Goal: Register for event/course

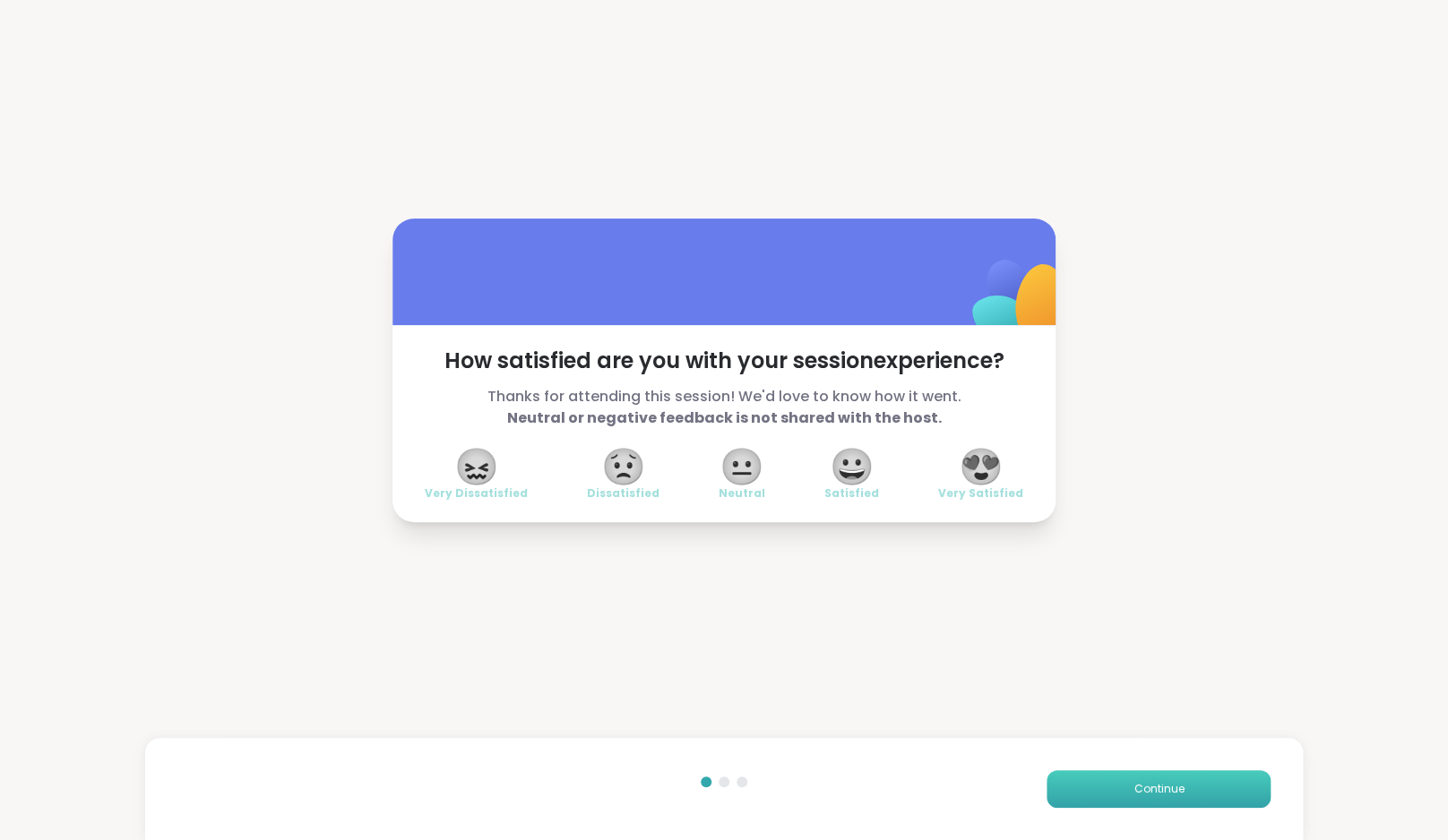
click at [1139, 805] on button "Continue" at bounding box center [1159, 790] width 224 height 38
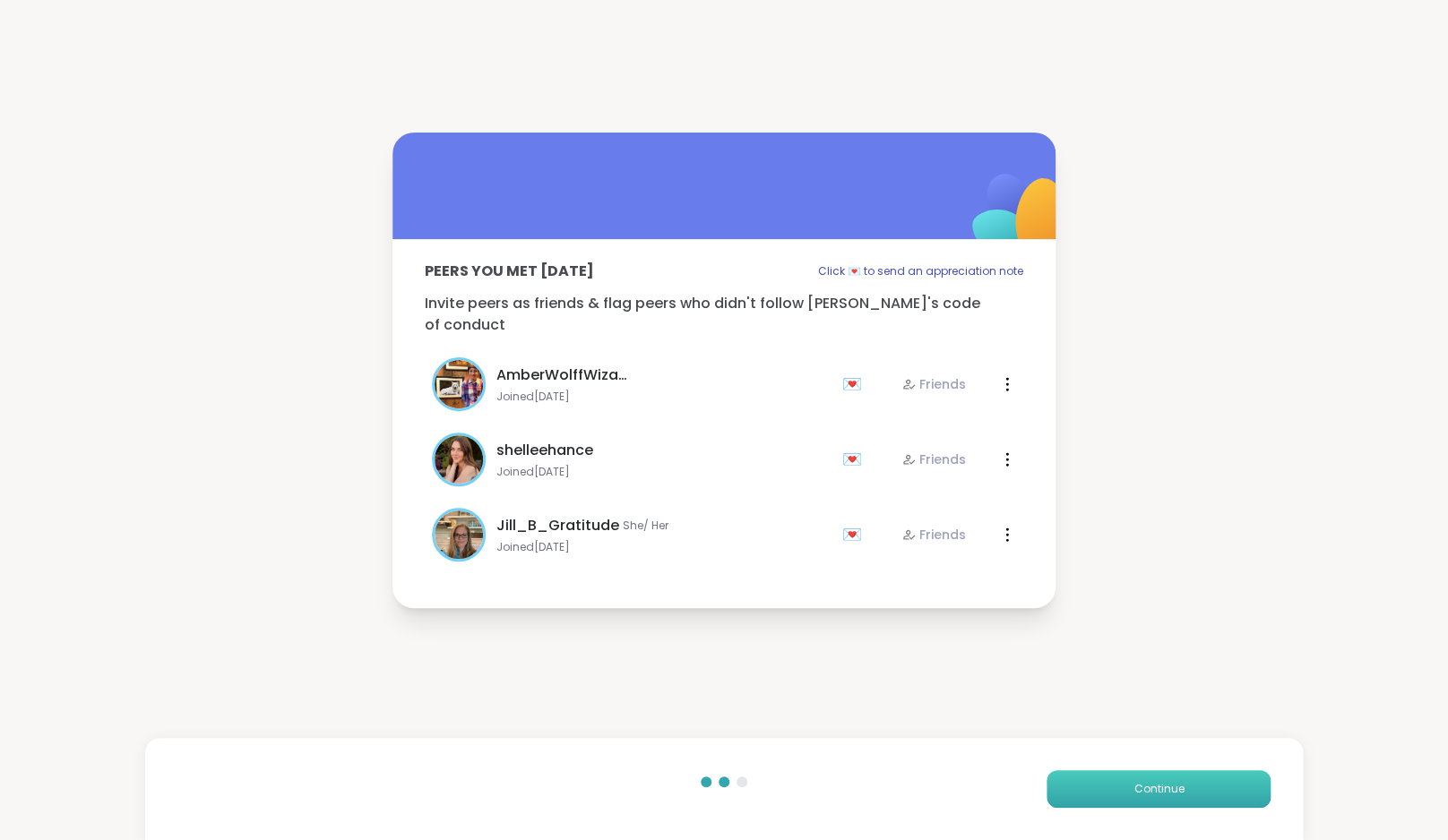
click at [1139, 805] on button "Continue" at bounding box center [1159, 790] width 224 height 38
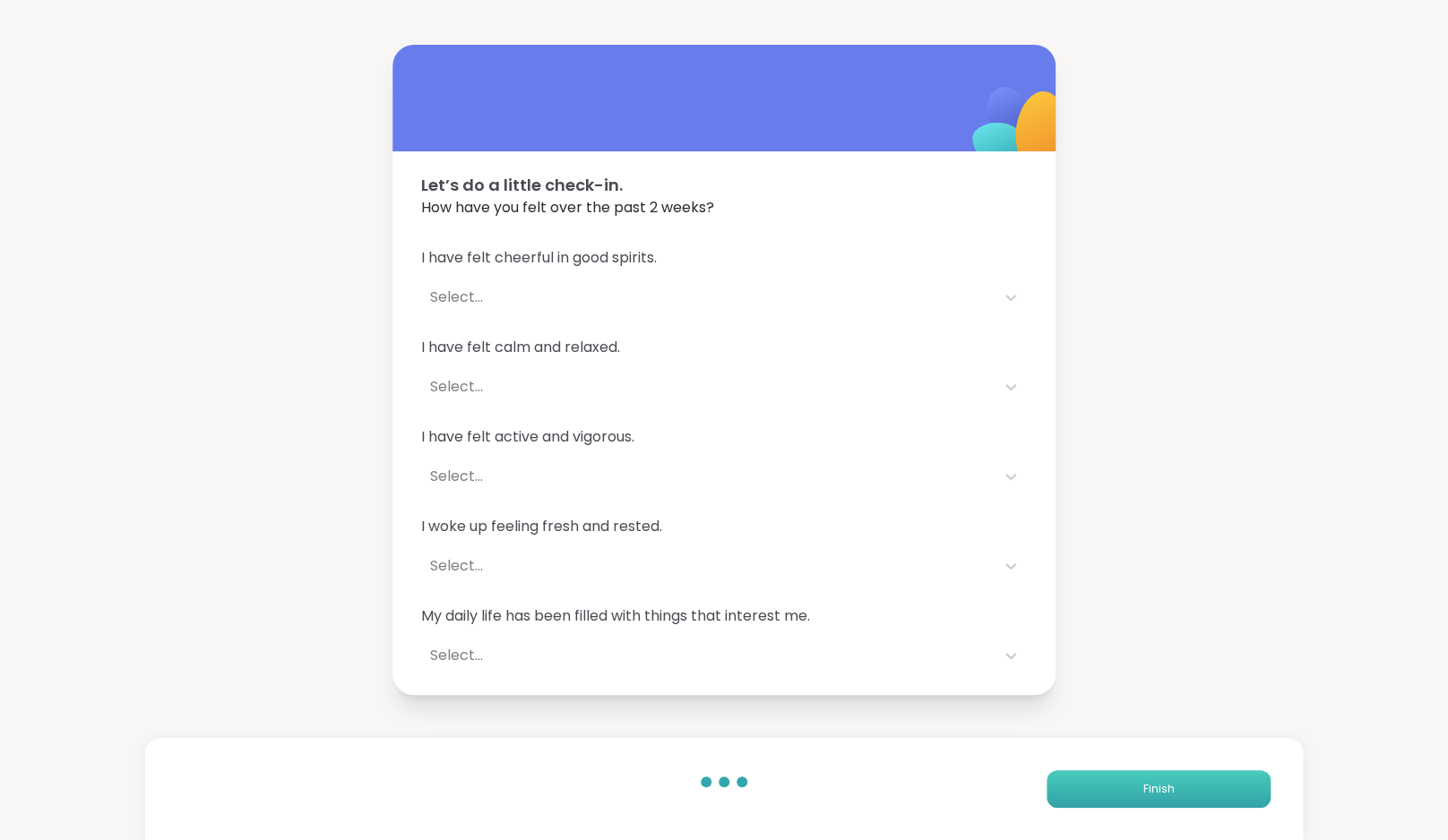
click at [1139, 805] on button "Finish" at bounding box center [1159, 790] width 224 height 38
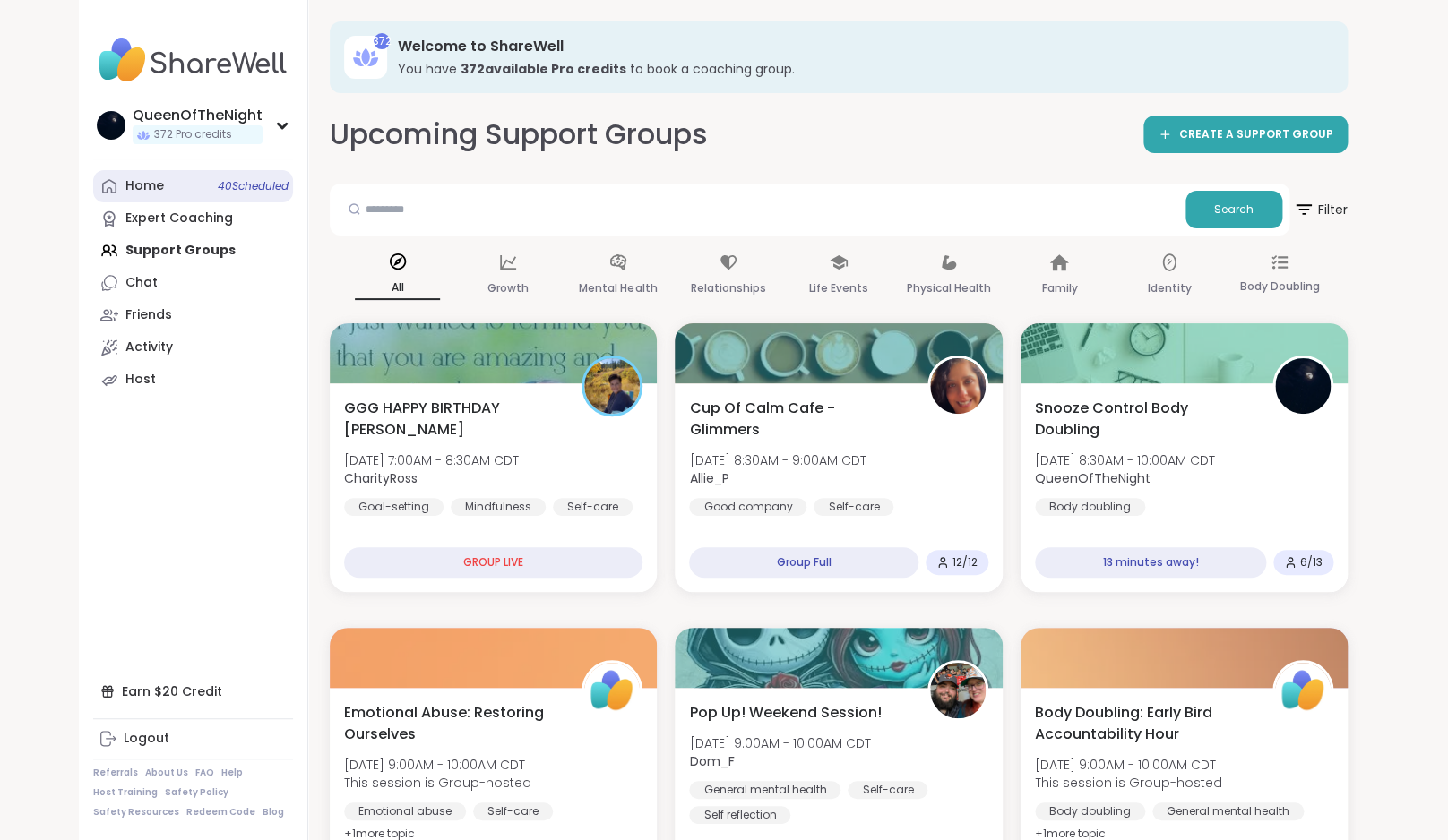
click at [183, 179] on link "Home 40 Scheduled" at bounding box center [192, 187] width 200 height 32
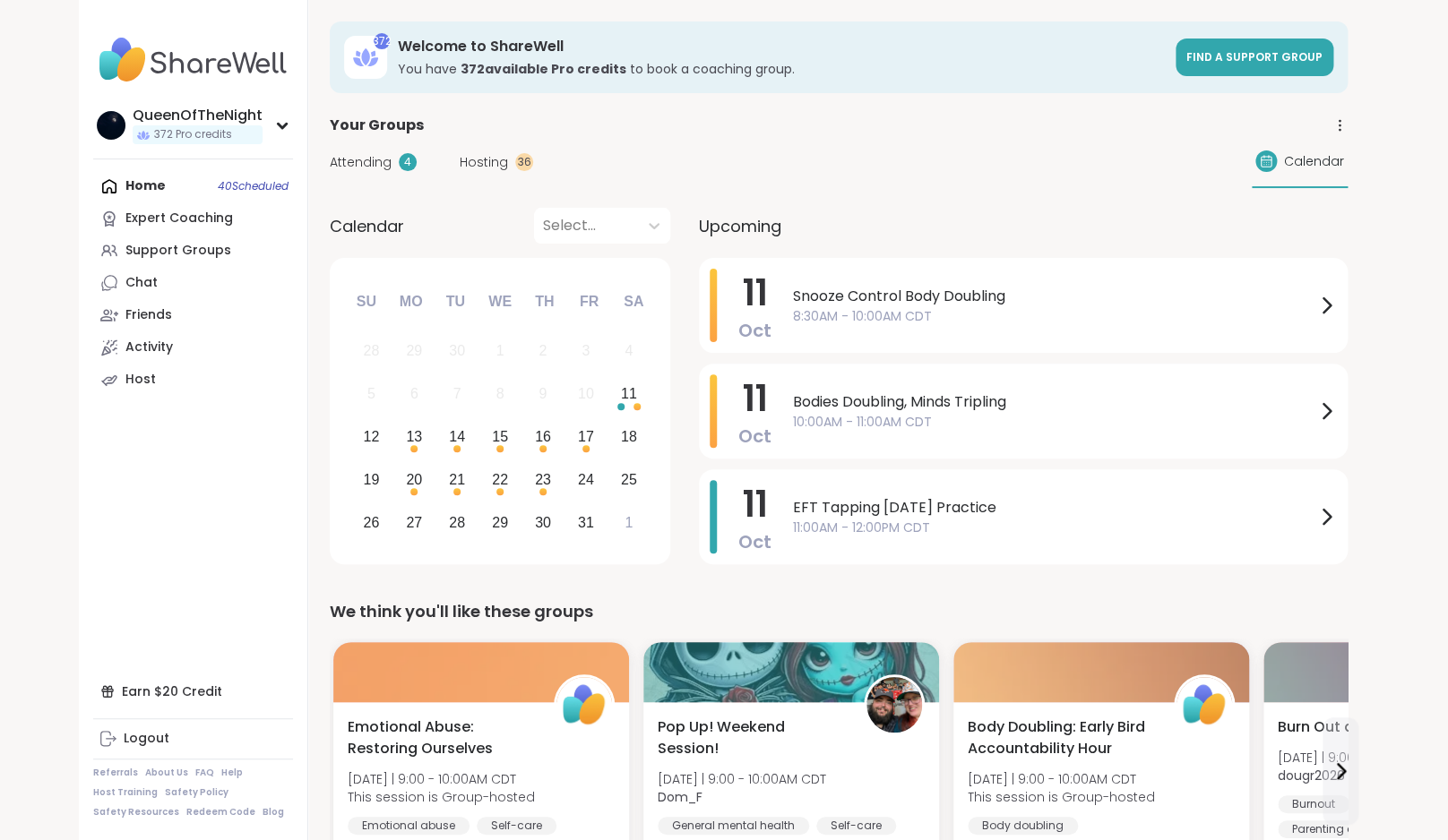
click at [486, 162] on span "Hosting" at bounding box center [484, 163] width 48 height 19
click at [502, 156] on span "Hosting" at bounding box center [484, 163] width 48 height 19
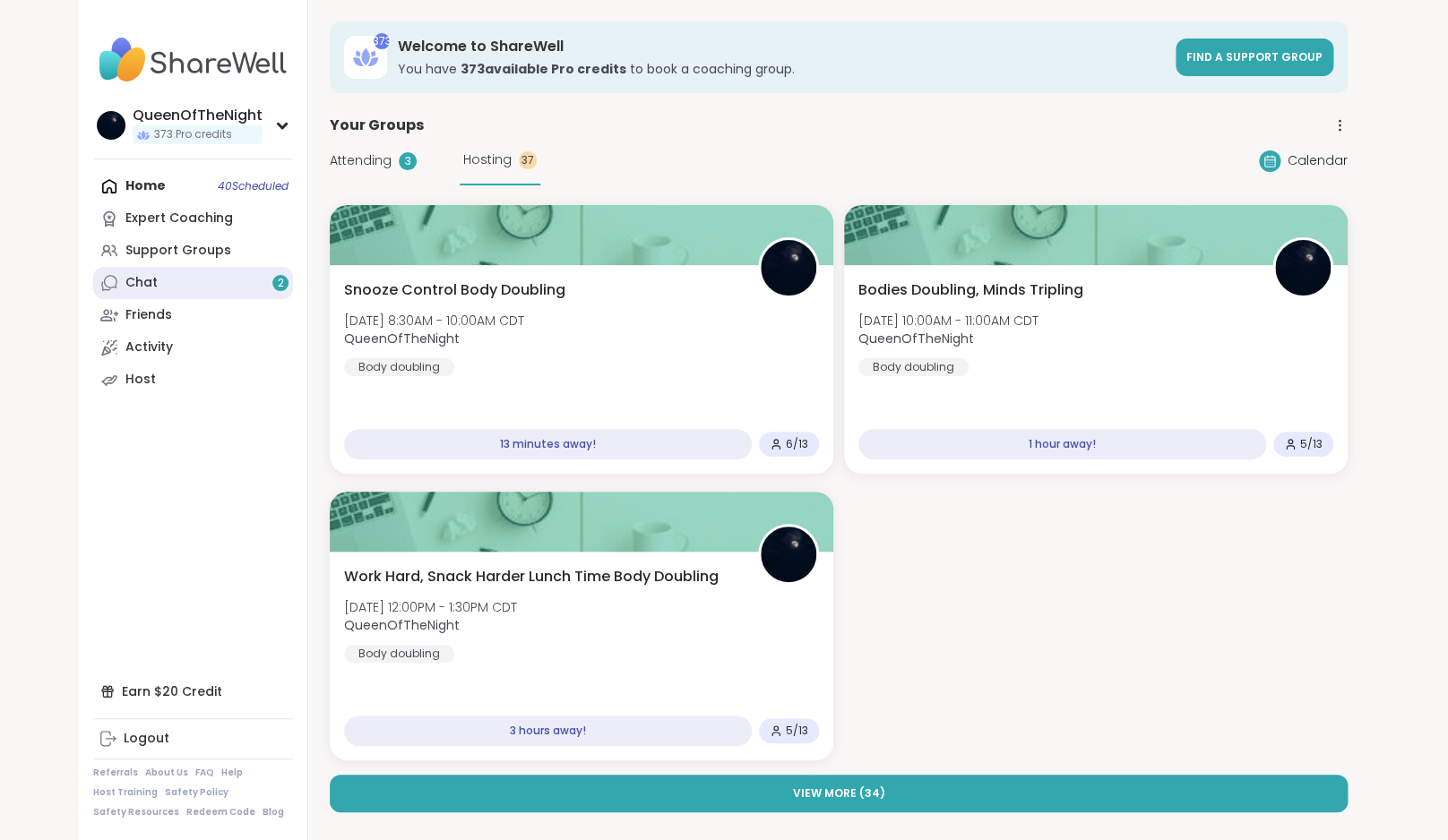
click at [171, 283] on link "Chat 2" at bounding box center [192, 283] width 200 height 32
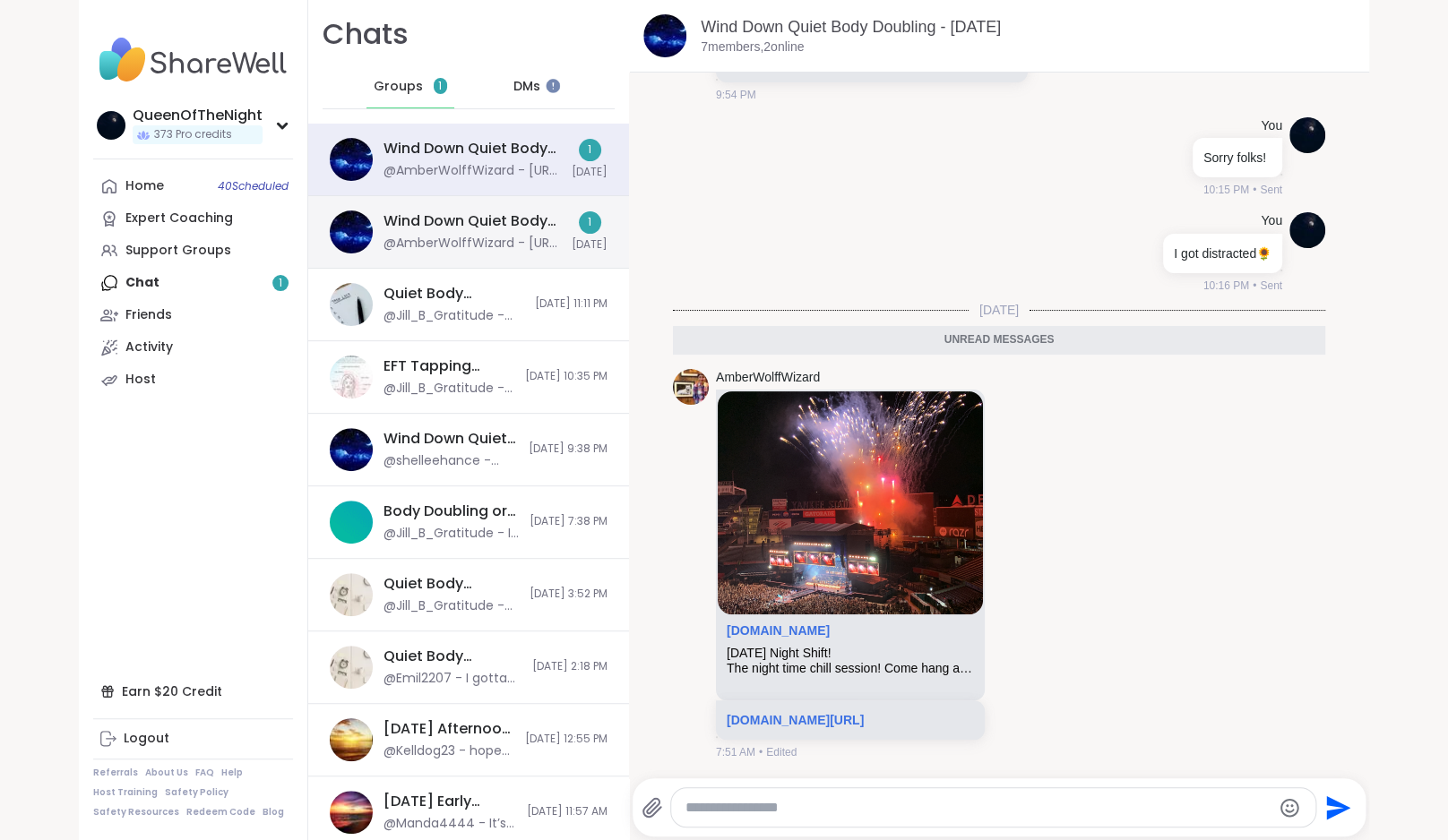
click at [452, 240] on div "@AmberWolffWizard - https://sharewellnow.com/session/ef8f1839-fae6-4038-acdf-88…" at bounding box center [471, 244] width 177 height 18
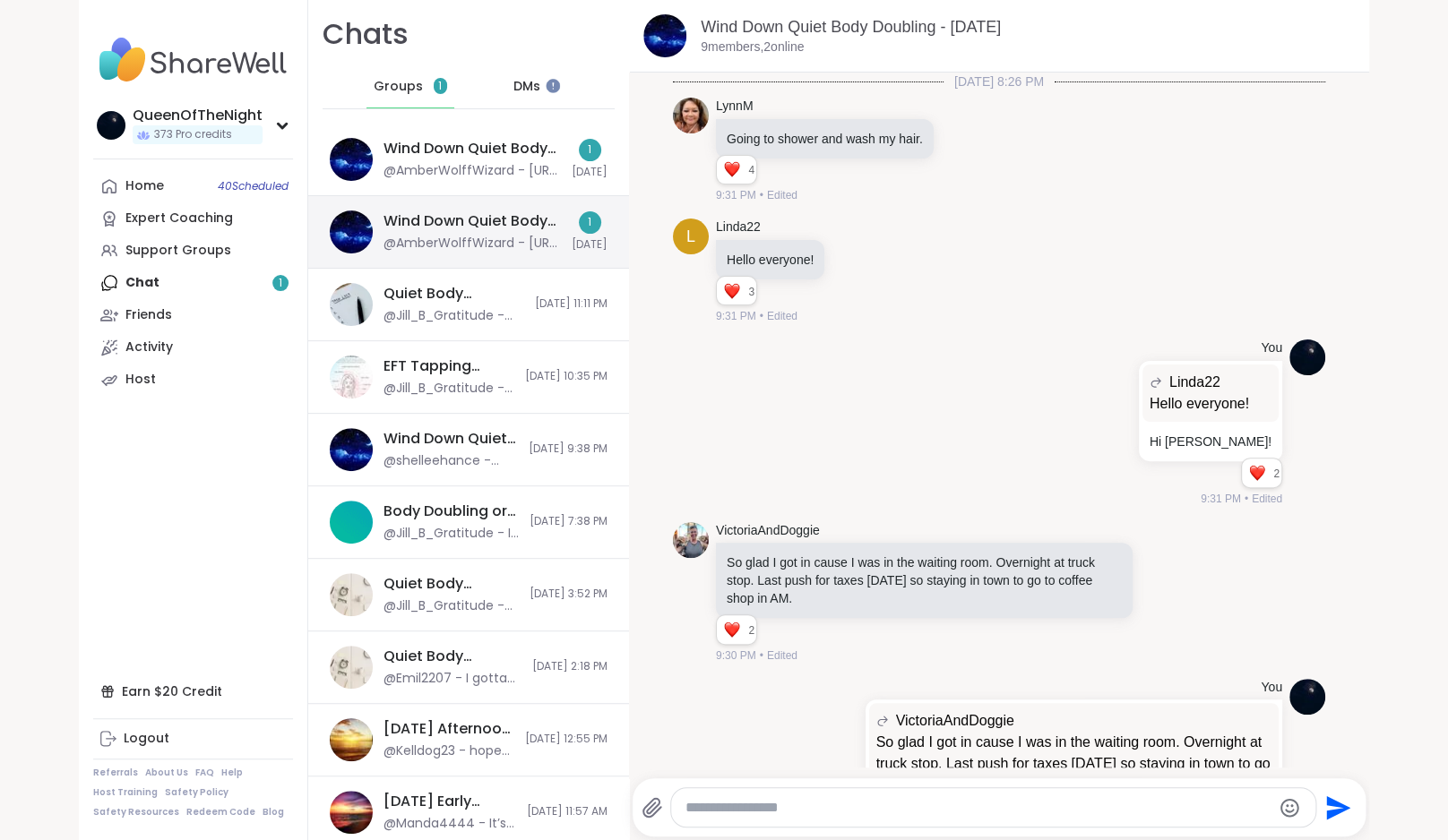
scroll to position [2567, 0]
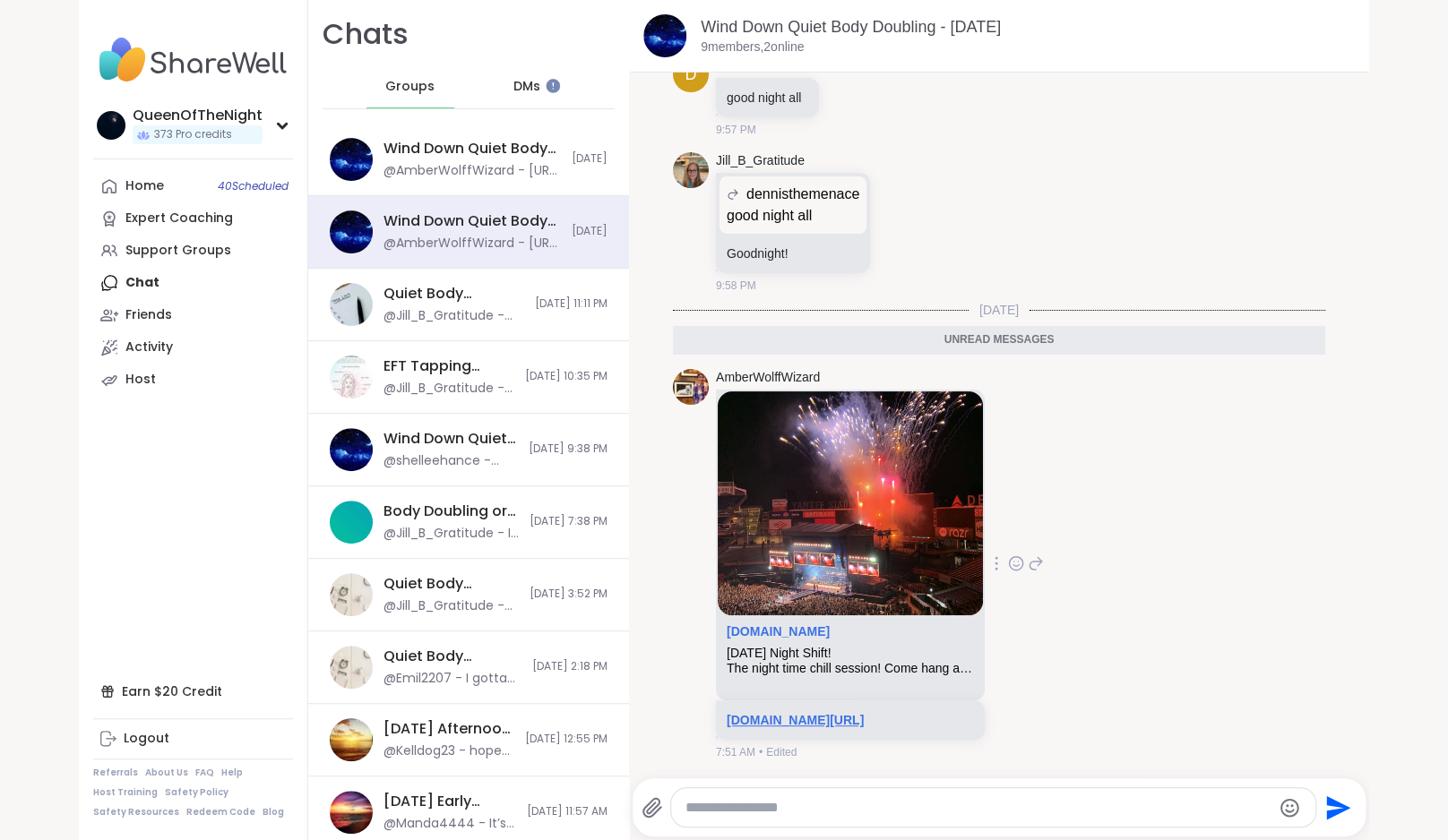
click at [799, 713] on link "sharewellnow.com/session/ef8f1839-fae6-4038-acdf-88ffb23b2fba" at bounding box center [795, 720] width 137 height 14
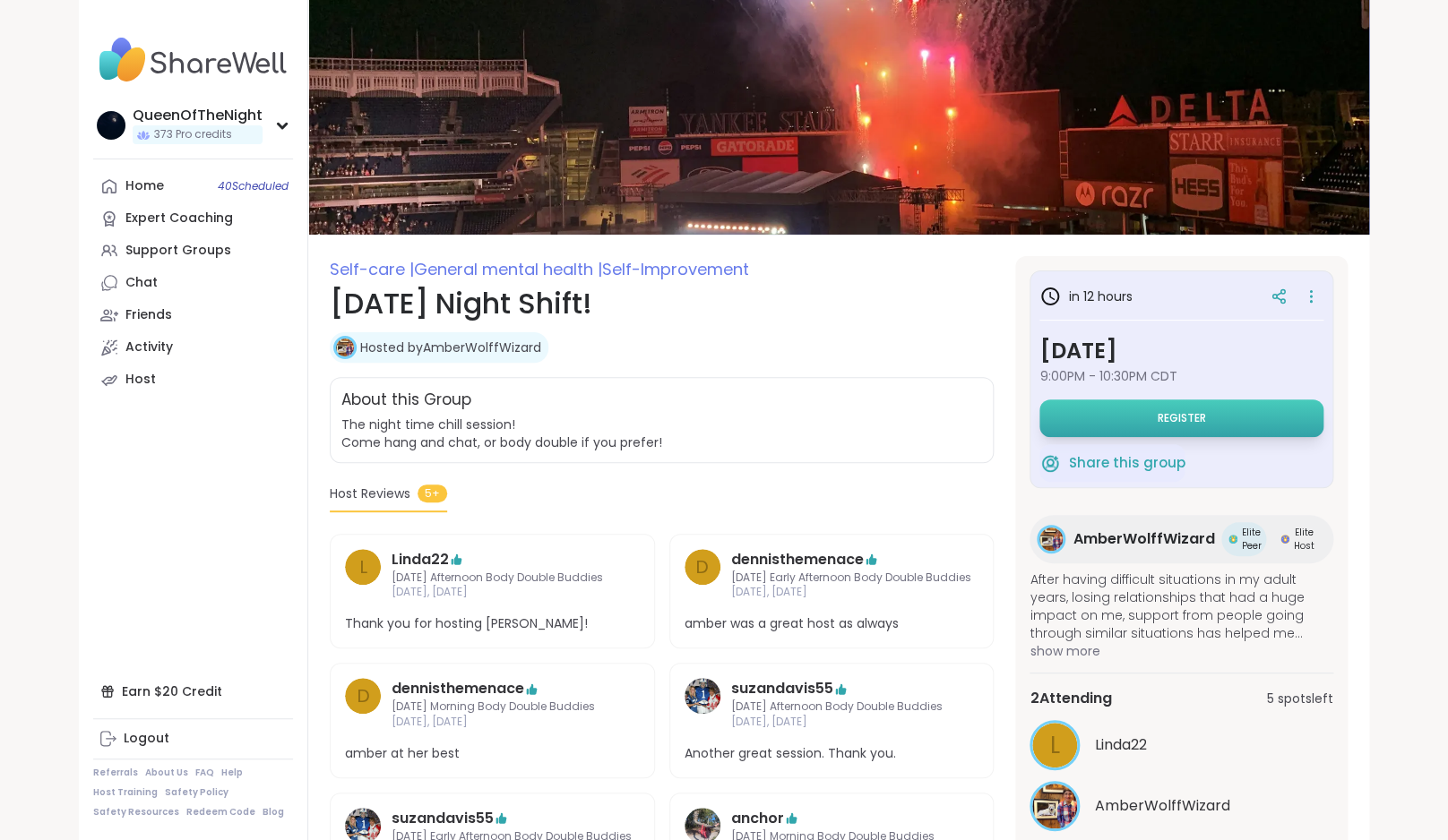
click at [1144, 422] on button "Register" at bounding box center [1181, 418] width 284 height 38
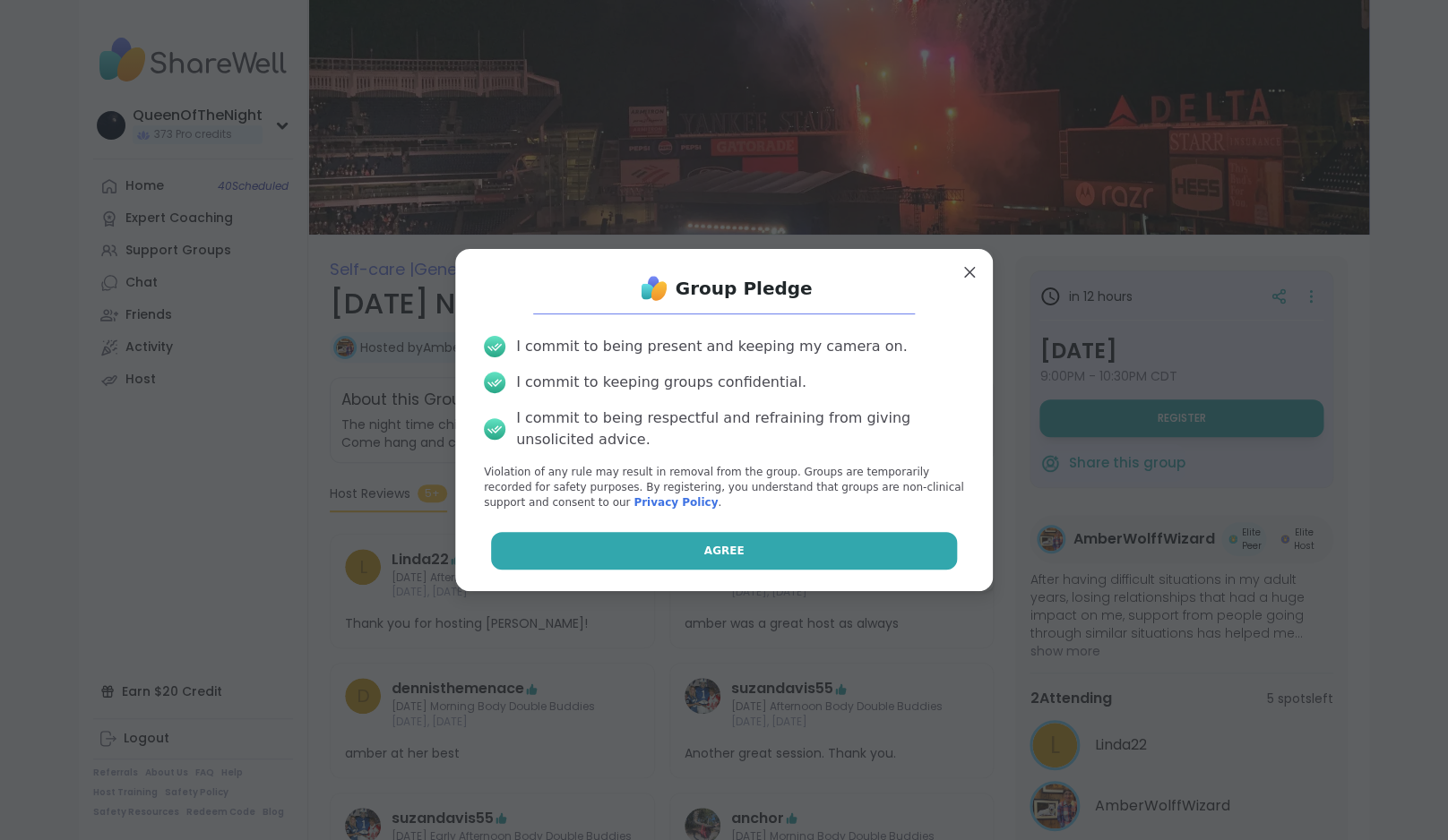
click at [773, 559] on button "Agree" at bounding box center [724, 551] width 467 height 38
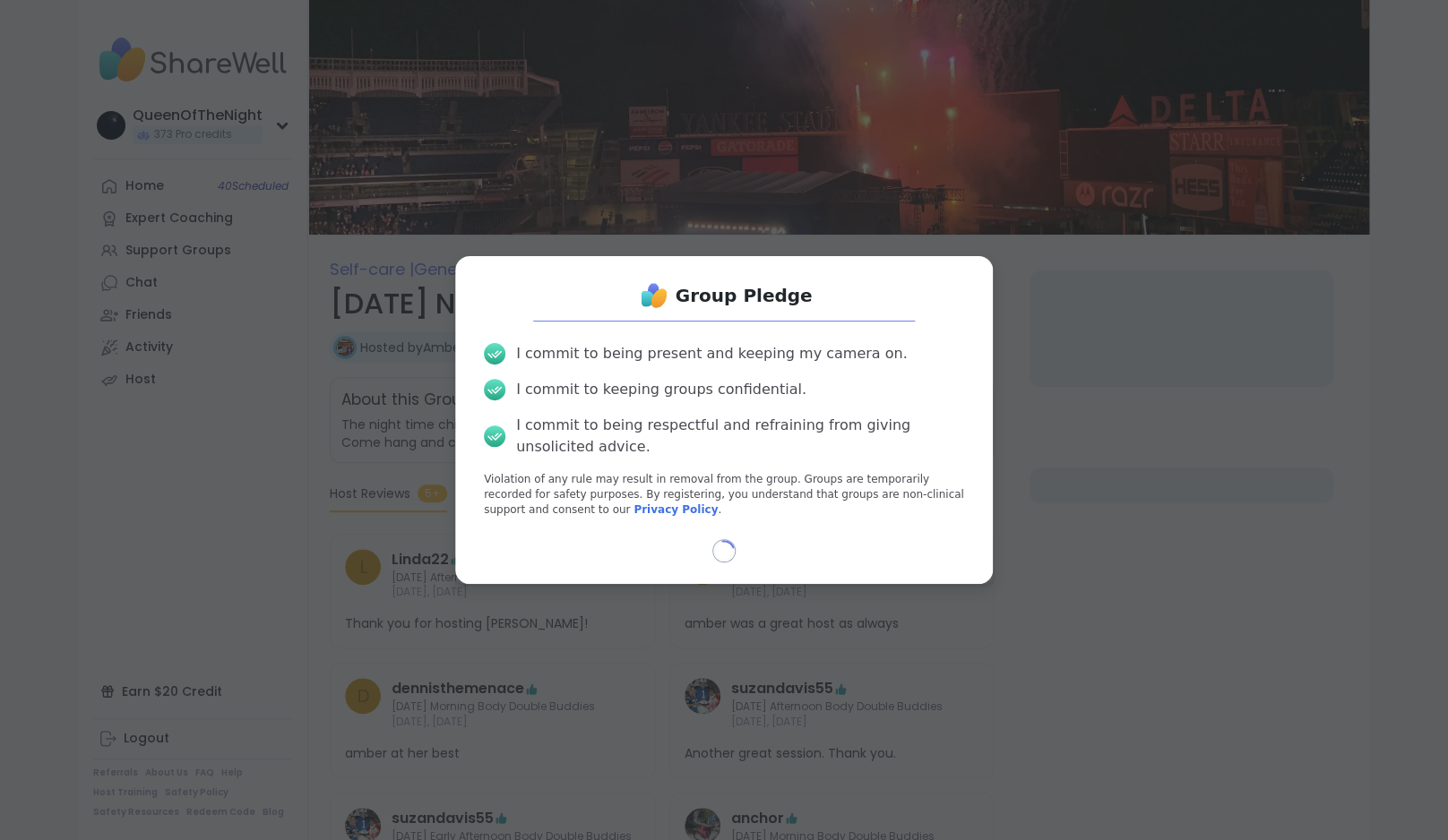
click at [773, 559] on div "Loading..." at bounding box center [724, 551] width 509 height 24
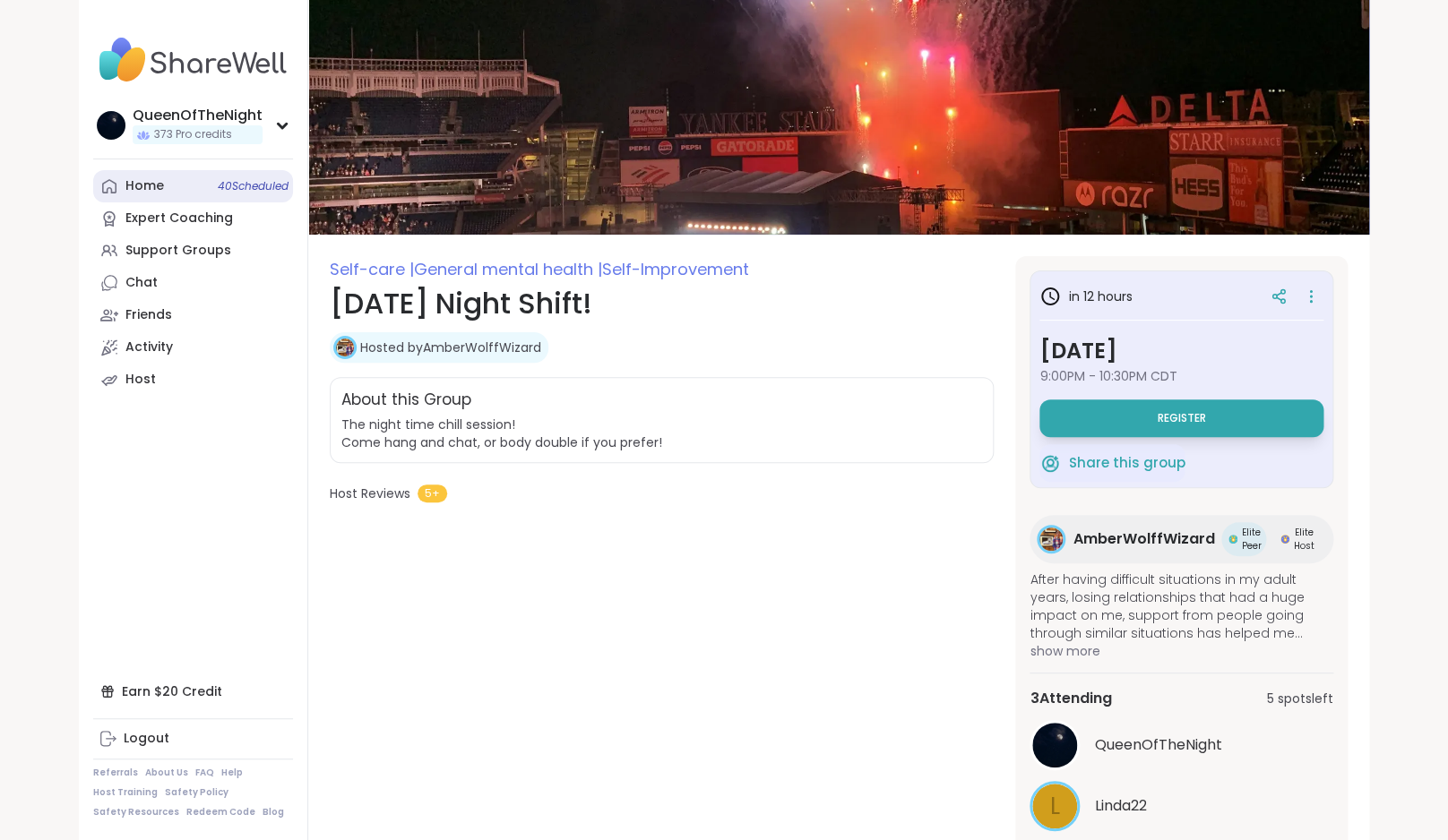
click at [195, 194] on link "Home 40 Scheduled" at bounding box center [192, 187] width 200 height 32
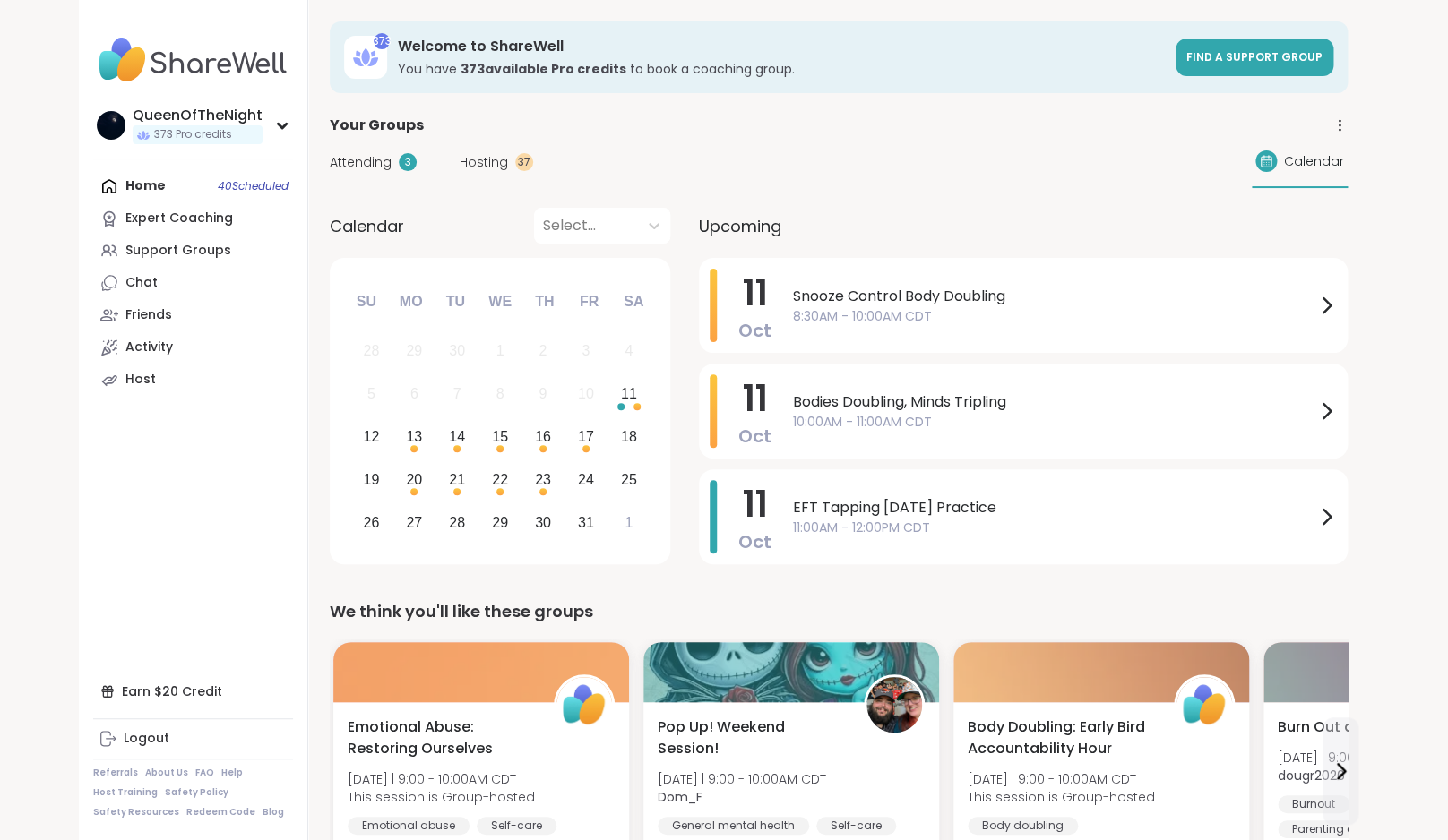
click at [487, 166] on span "Hosting" at bounding box center [484, 163] width 48 height 19
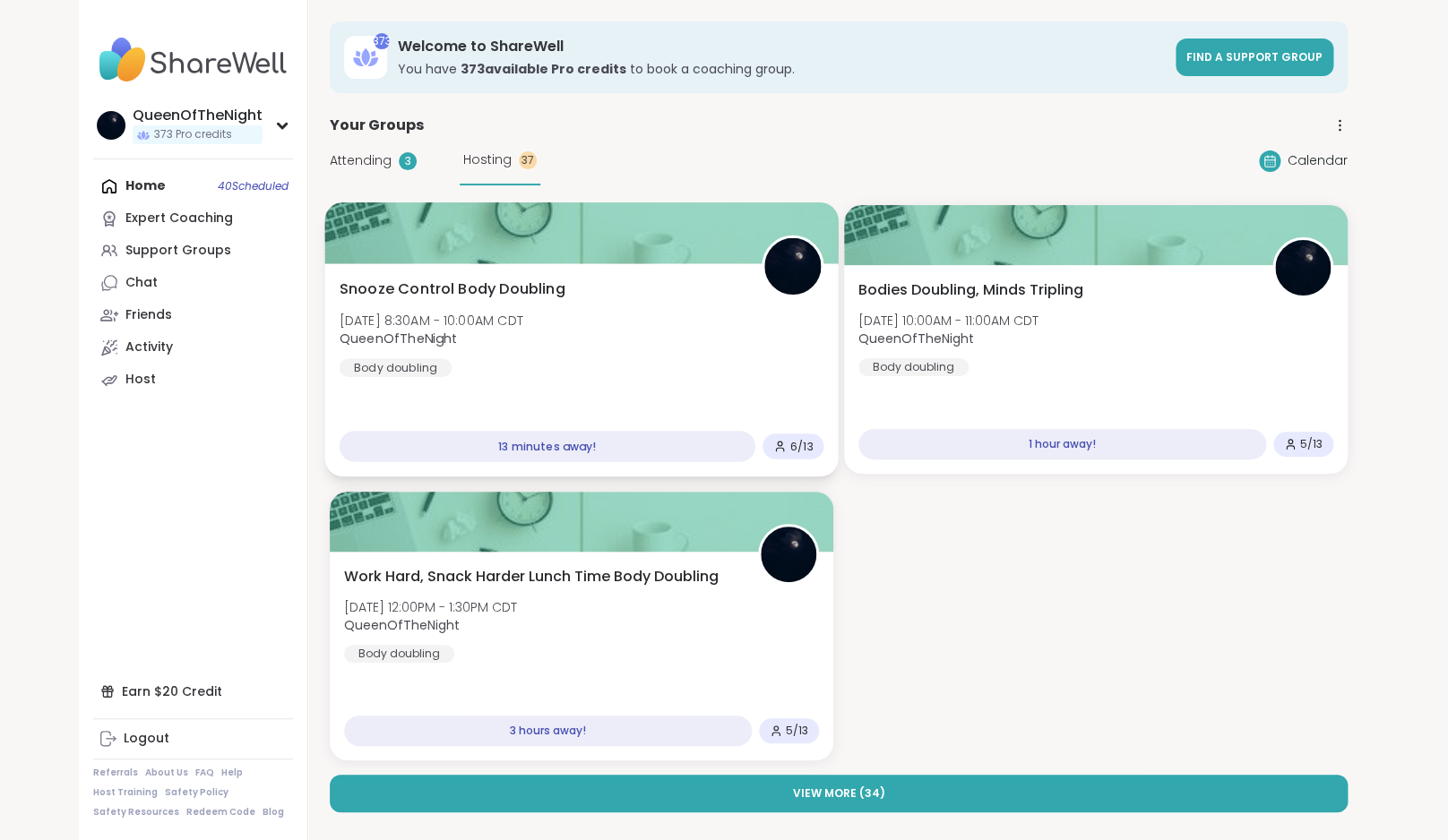
click at [467, 303] on div "Snooze Control Body Doubling [DATE] 8:30AM - 10:00AM CDT QueenOfTheNight Body d…" at bounding box center [581, 328] width 485 height 99
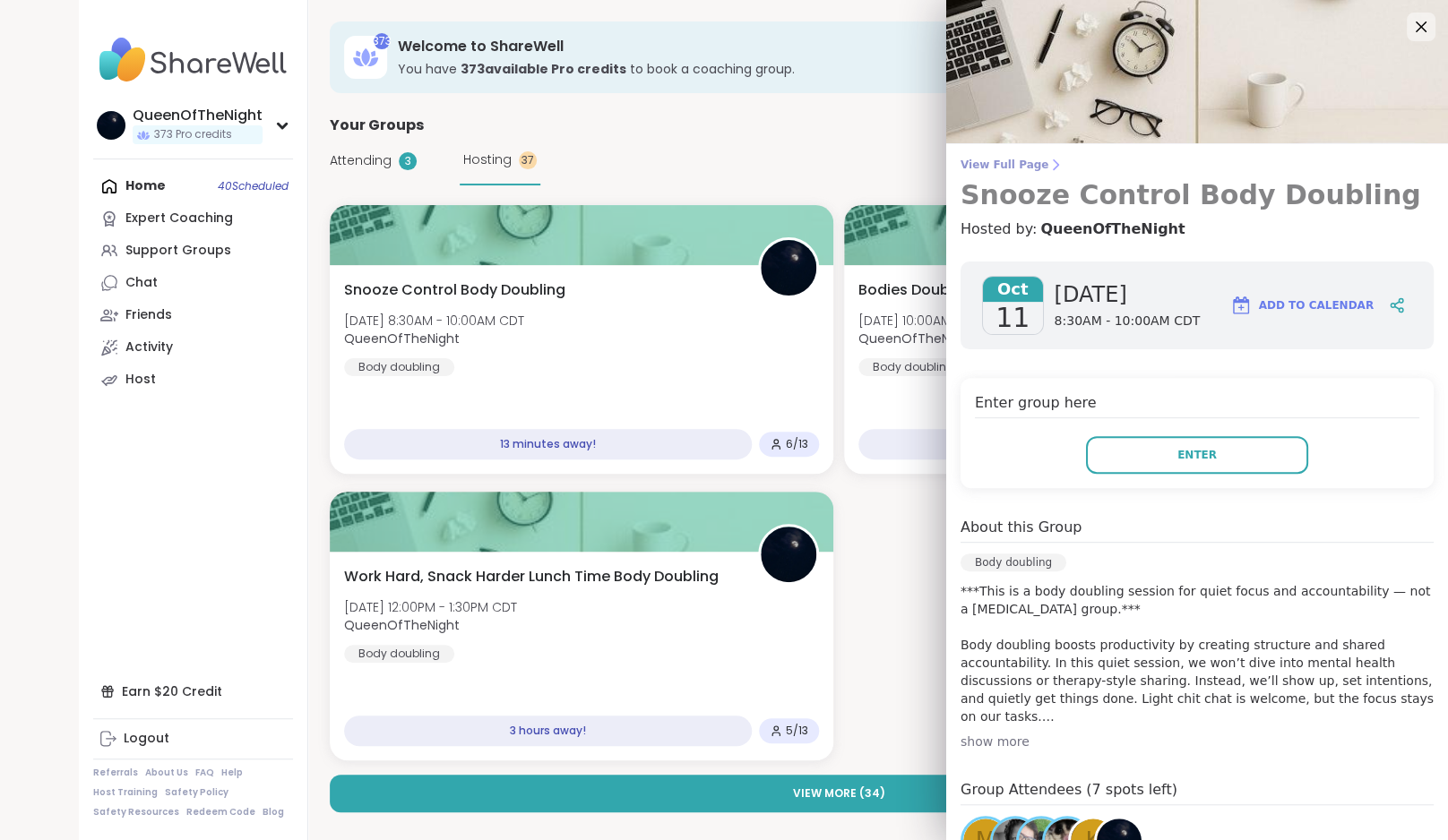
click at [1024, 165] on span "View Full Page" at bounding box center [1197, 164] width 473 height 14
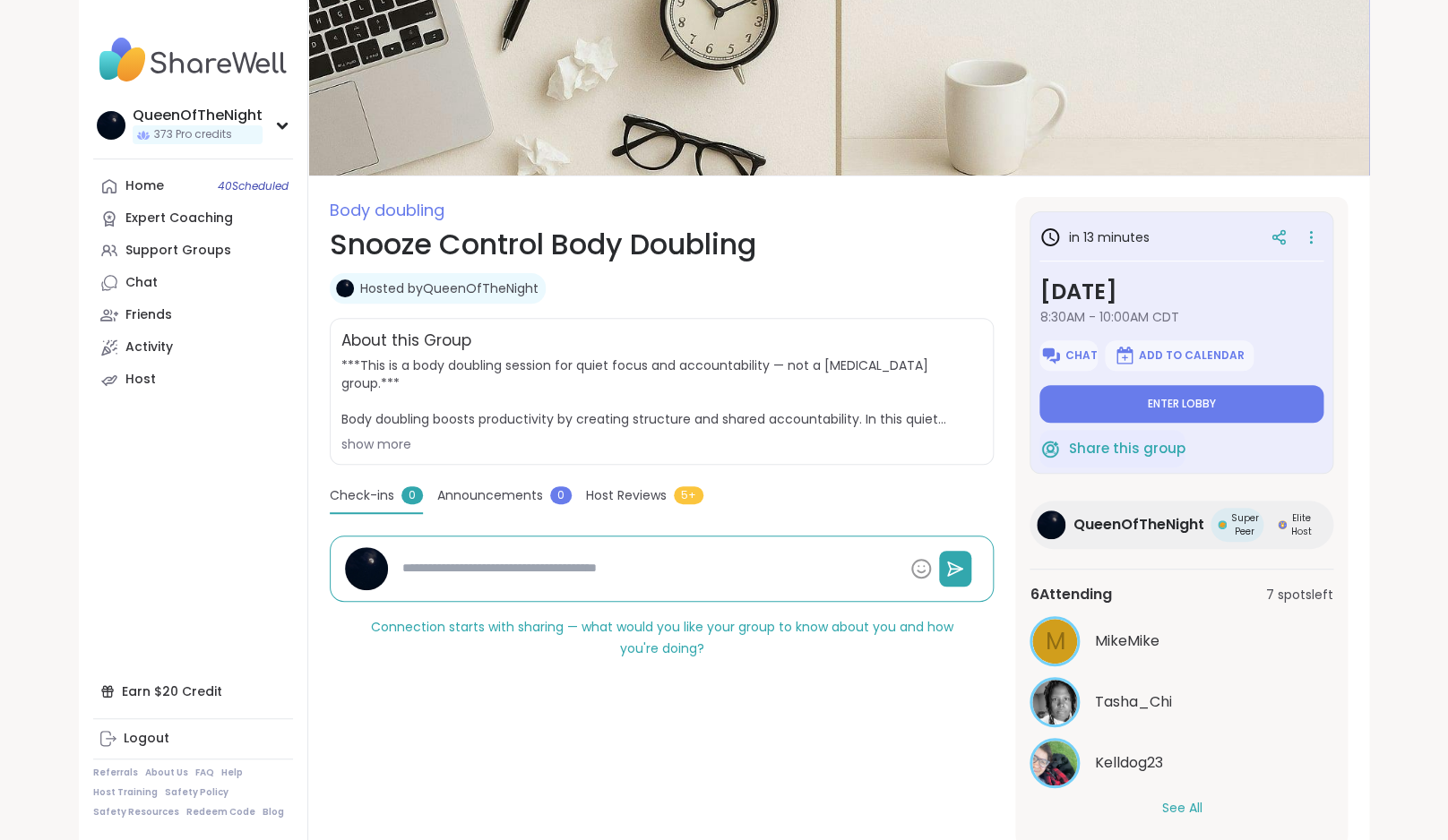
scroll to position [116, 0]
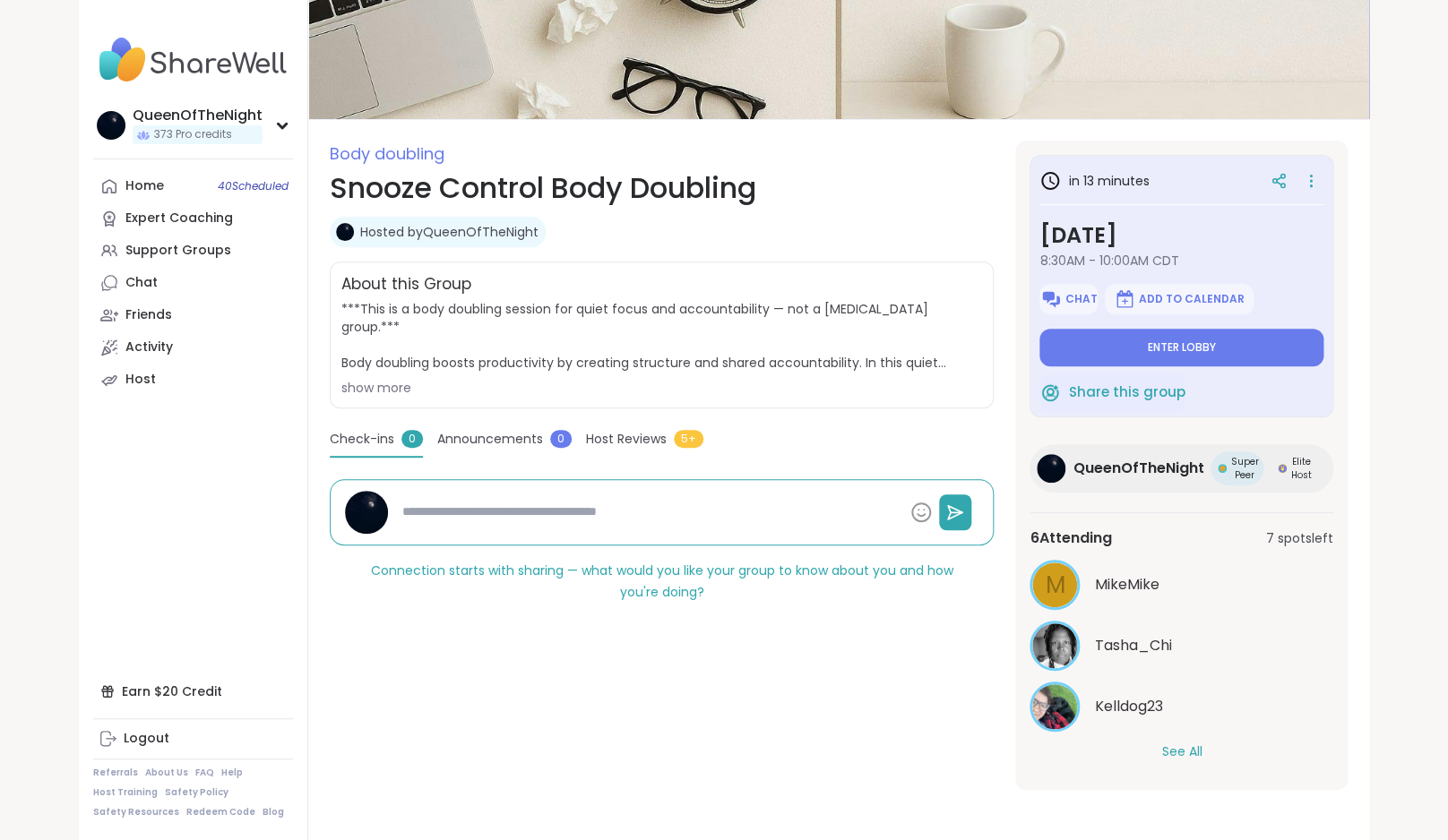
click at [1170, 746] on button "See All" at bounding box center [1181, 752] width 41 height 19
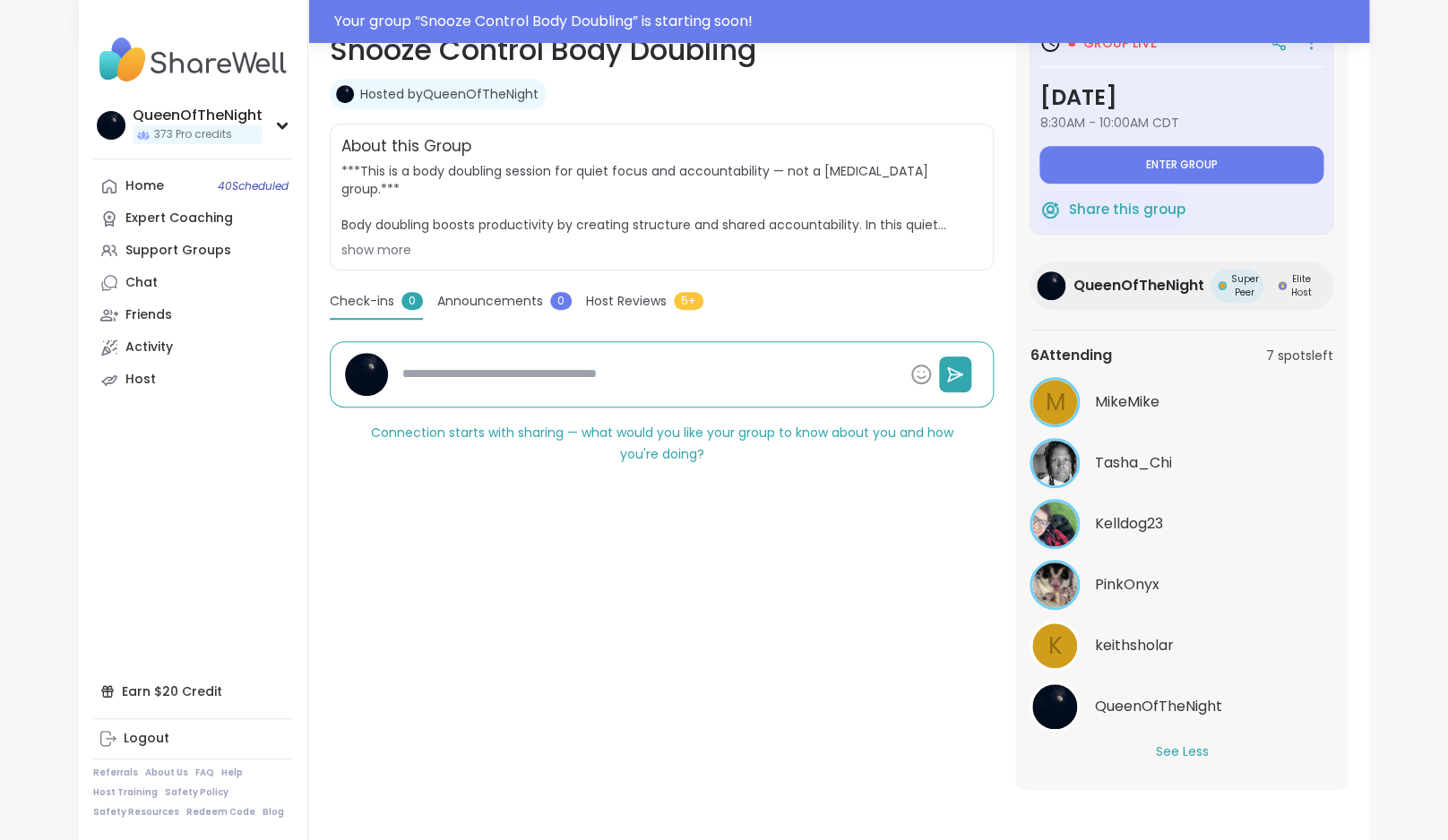
scroll to position [0, 0]
click at [153, 187] on div "Home 40 Scheduled" at bounding box center [144, 186] width 39 height 18
type textarea "*"
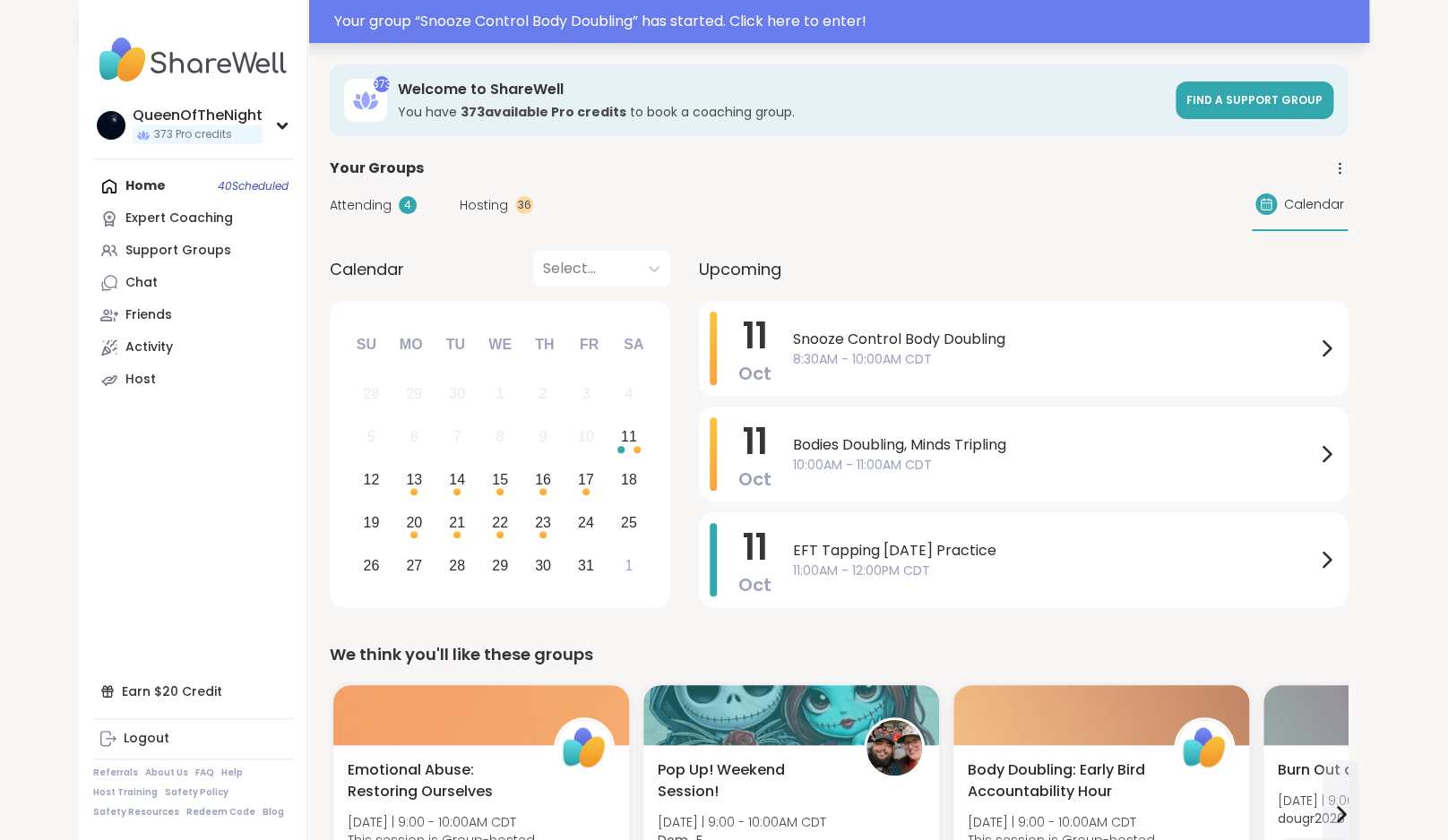
click at [539, 25] on div "Your group “ Snooze Control Body Doubling ” has started. Click here to enter!" at bounding box center [846, 21] width 1024 height 22
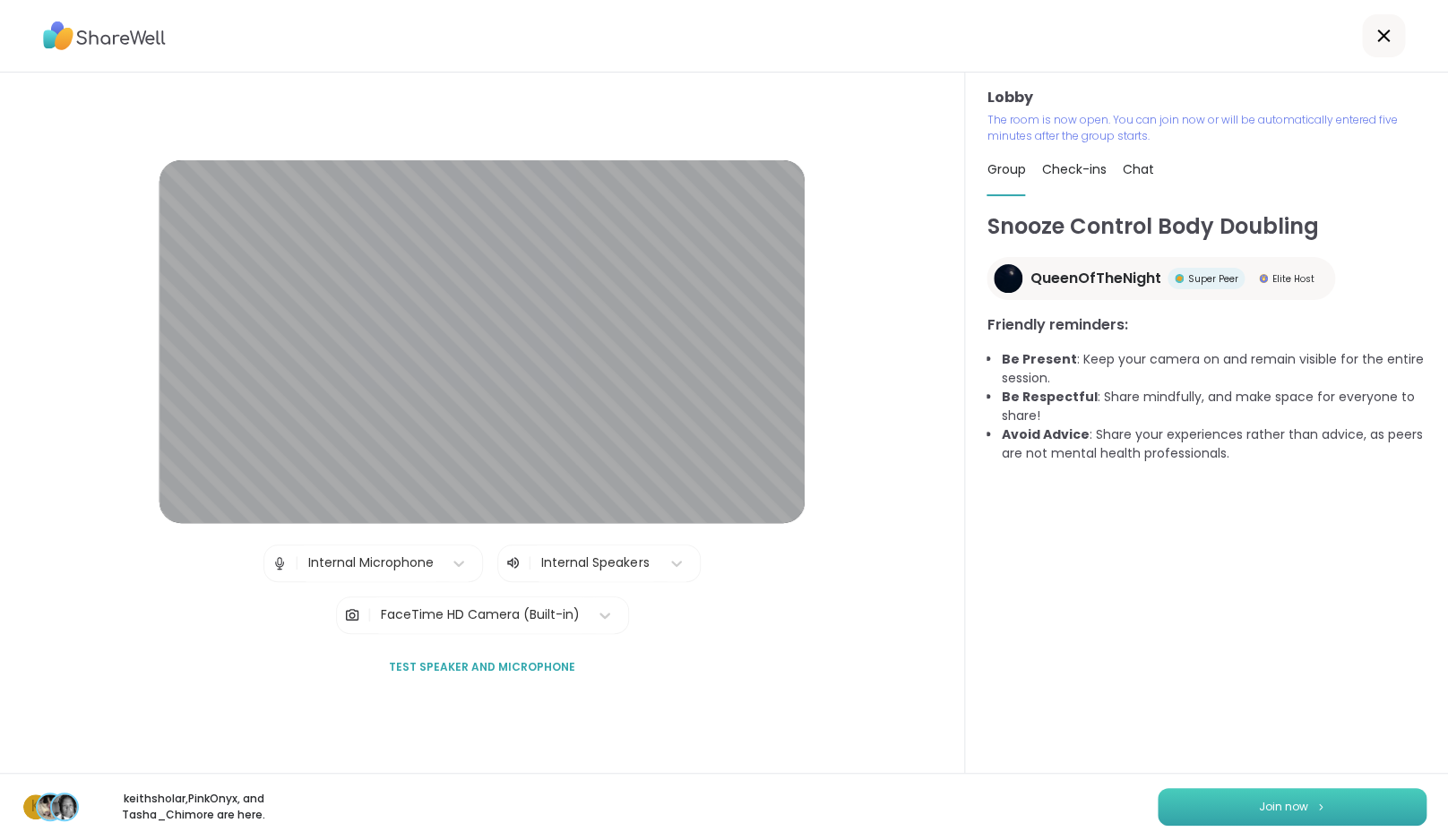
click at [1225, 813] on button "Join now" at bounding box center [1292, 807] width 268 height 38
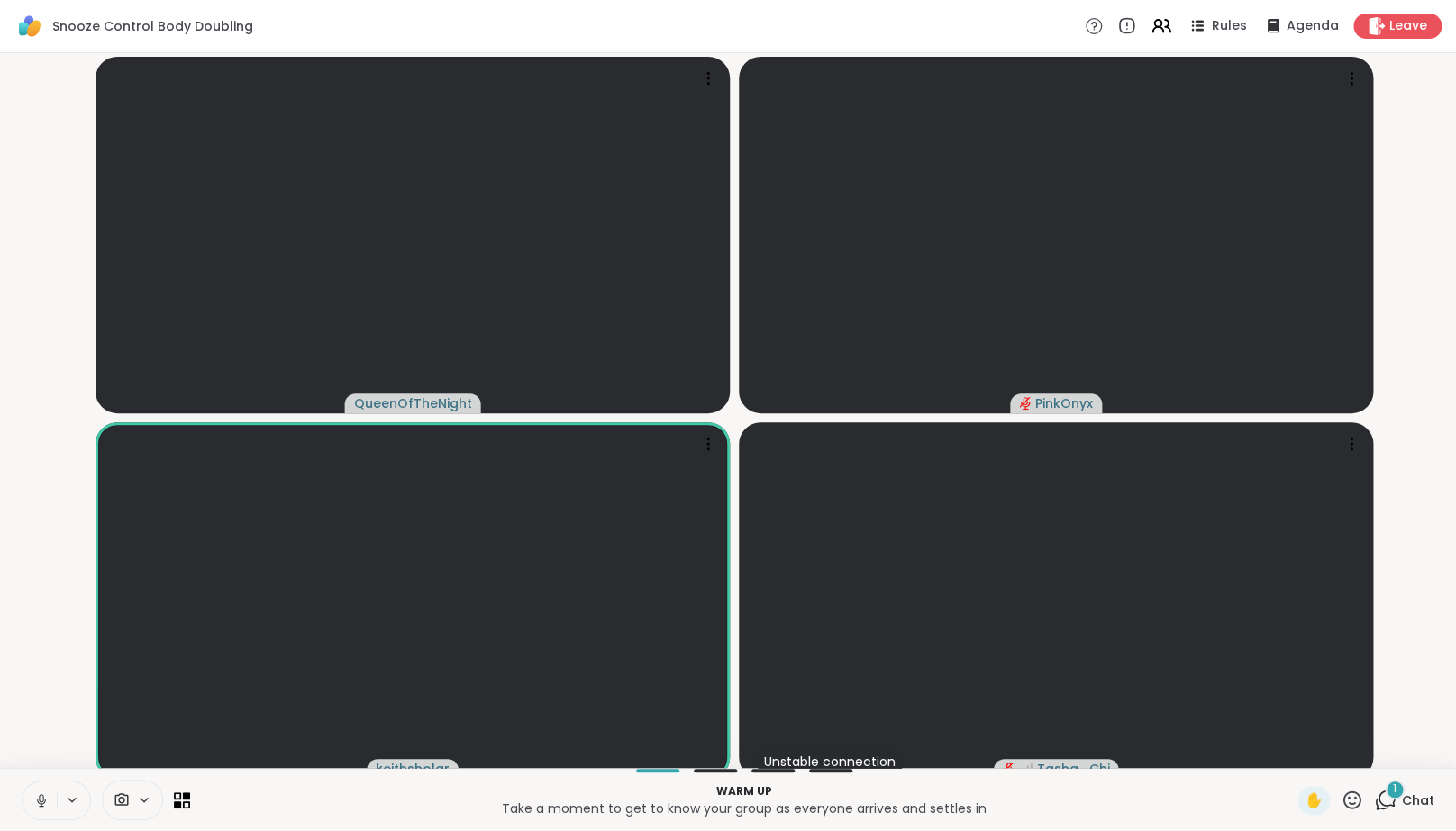
click at [46, 808] on icon at bounding box center [41, 800] width 16 height 16
click at [1381, 807] on icon at bounding box center [1387, 799] width 17 height 16
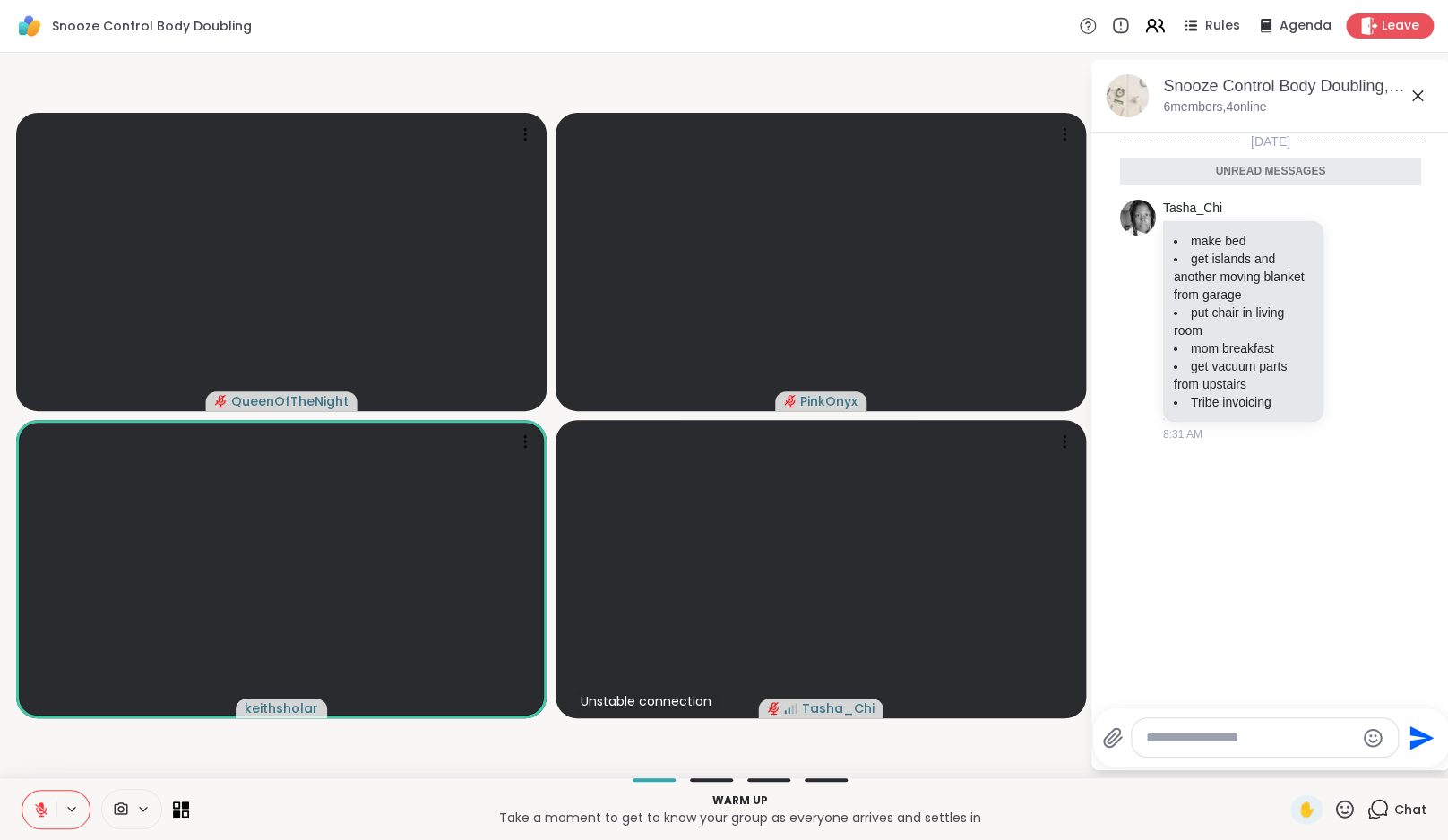
click at [1373, 806] on icon at bounding box center [1380, 808] width 17 height 16
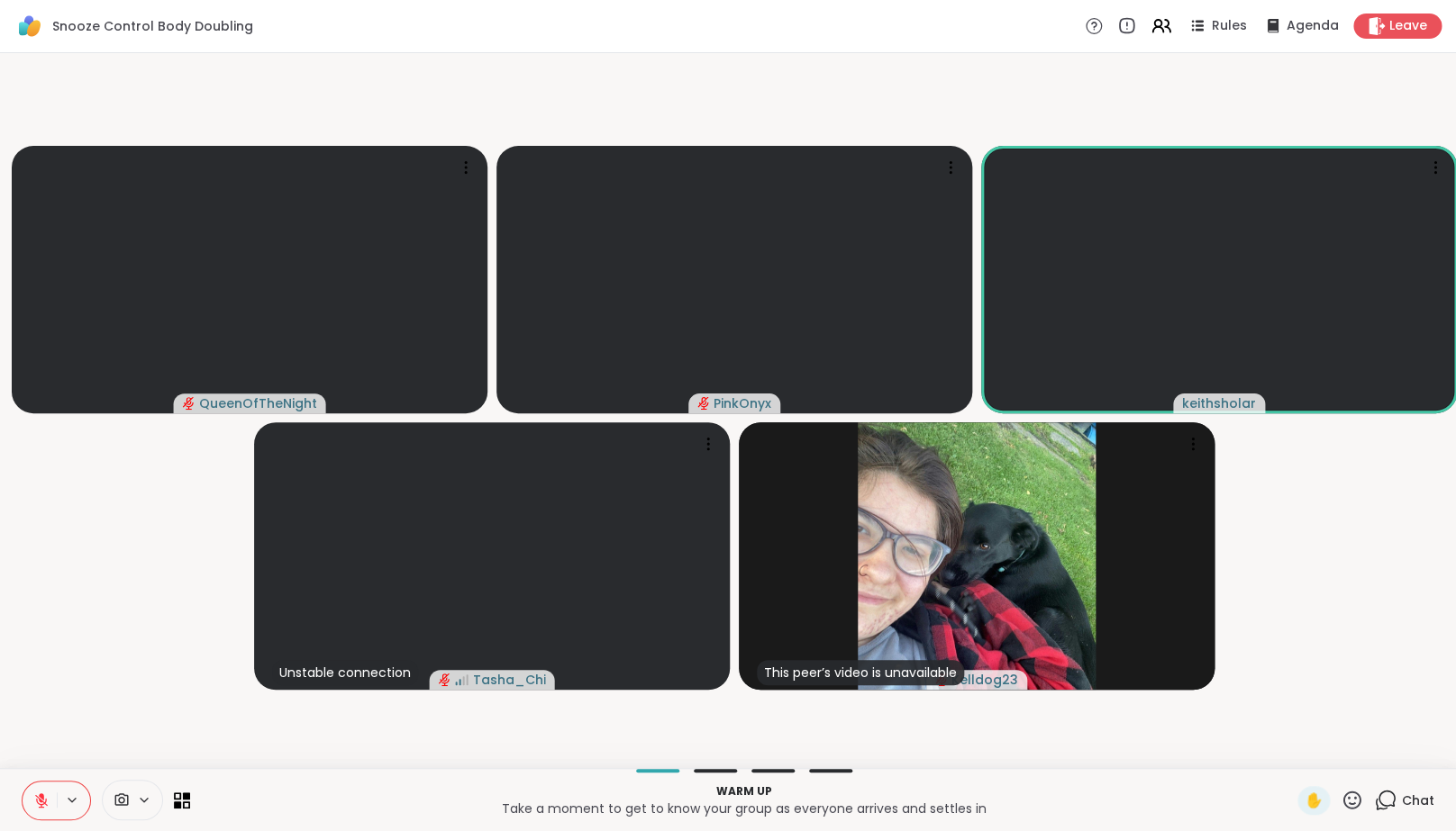
click at [168, 660] on video-player-container "QueenOfTheNight PinkOnyx keithsholar Unstable connection Tasha_Chi This peer’s …" at bounding box center [728, 410] width 1434 height 700
click at [44, 807] on icon at bounding box center [41, 800] width 12 height 12
click at [106, 571] on video-player-container "QueenOfTheNight PinkOnyx keithsholar Unstable connection Tasha_Chi This peer’s …" at bounding box center [728, 410] width 1434 height 700
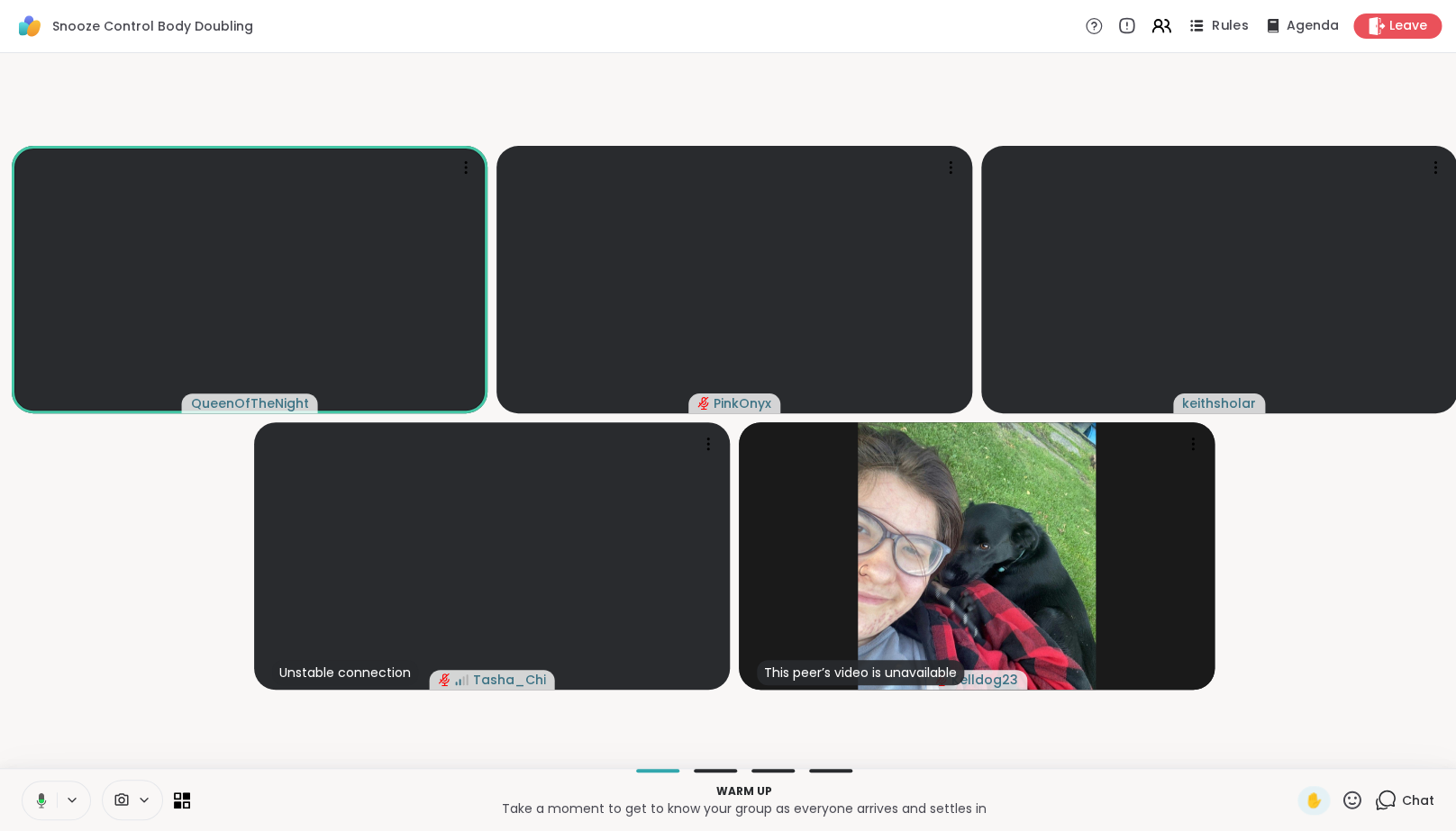
click at [1230, 37] on div "Rules" at bounding box center [1216, 26] width 63 height 23
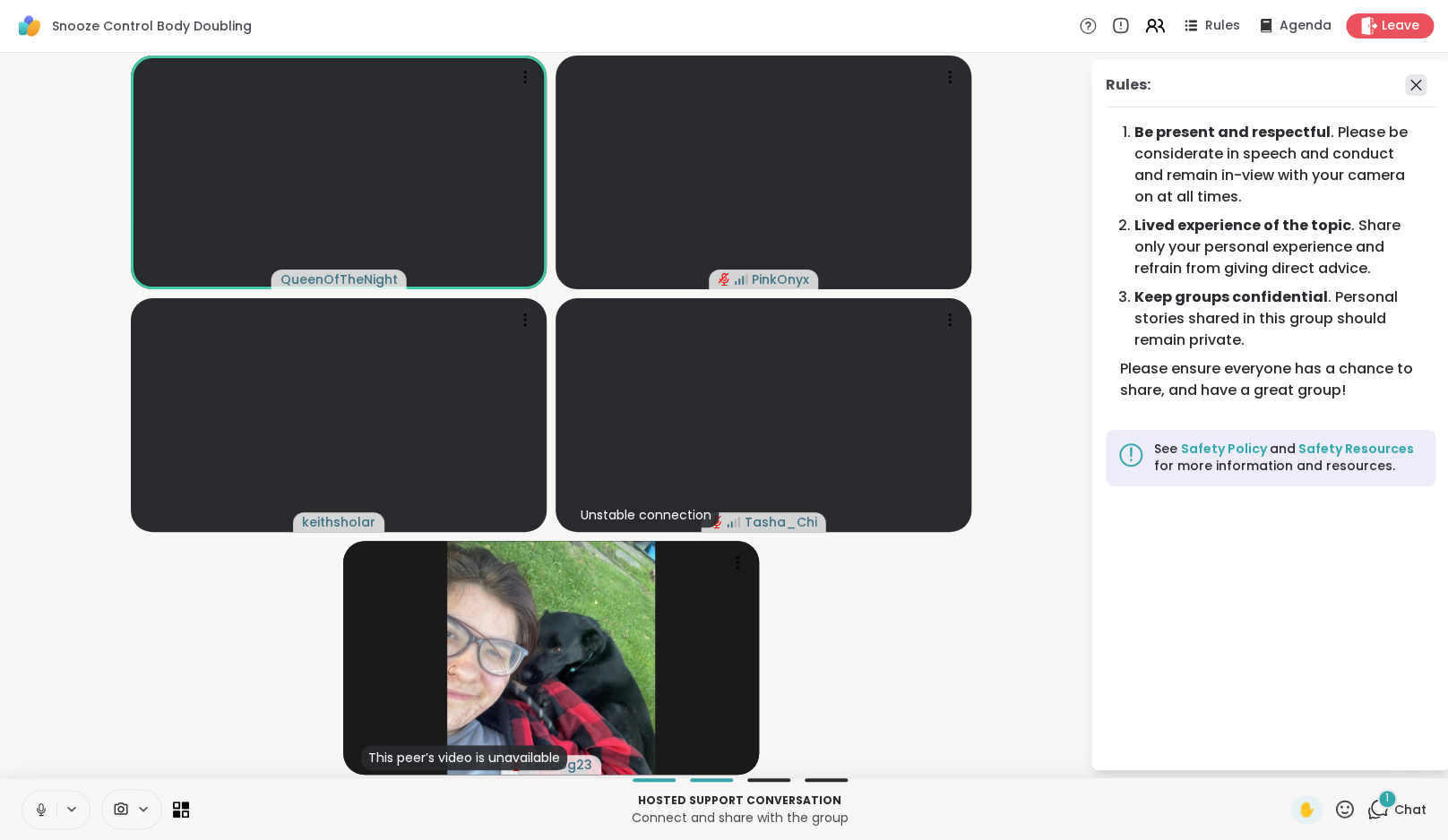
click at [1426, 79] on icon at bounding box center [1415, 84] width 22 height 22
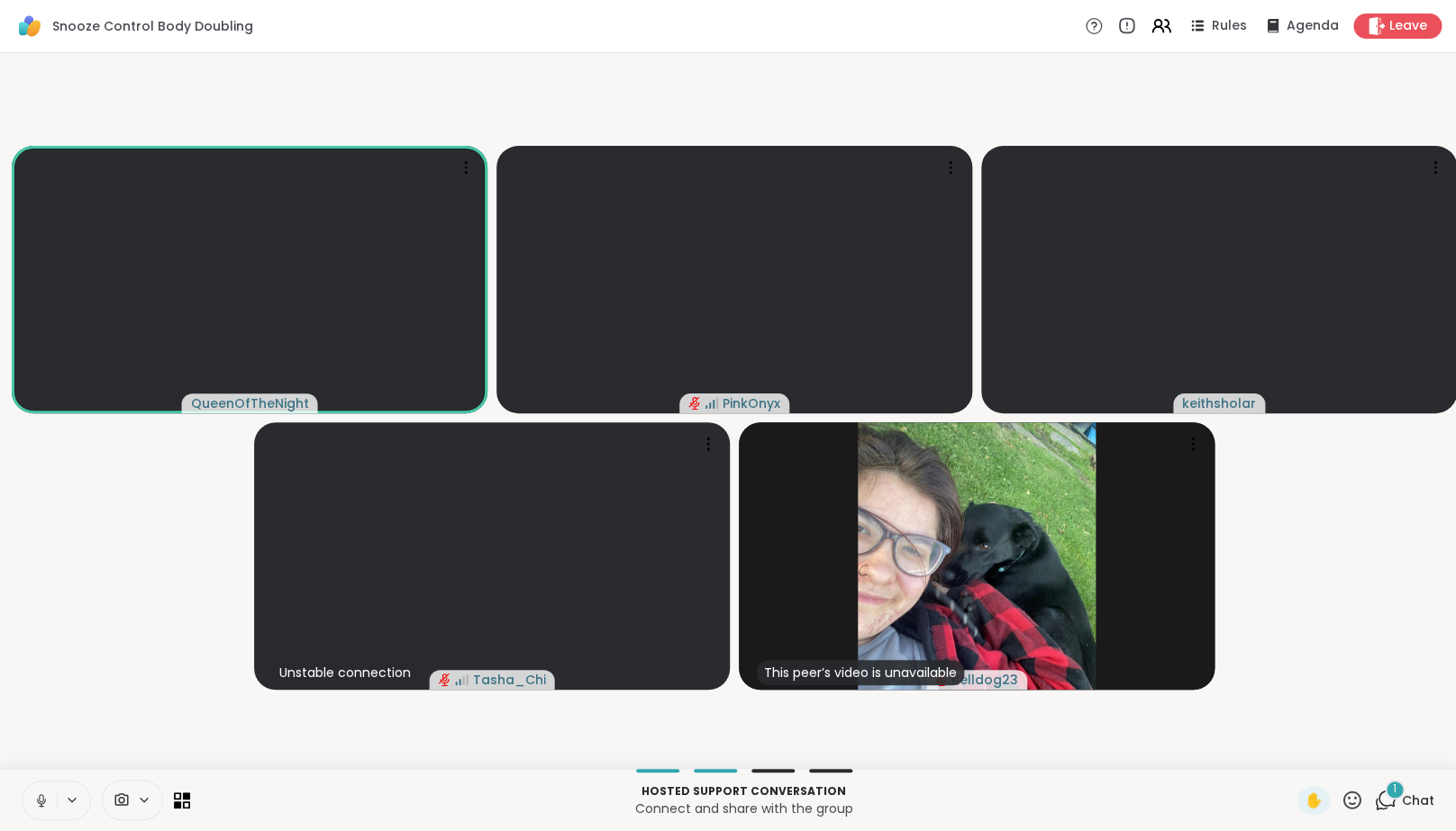
click at [35, 808] on icon at bounding box center [41, 800] width 16 height 16
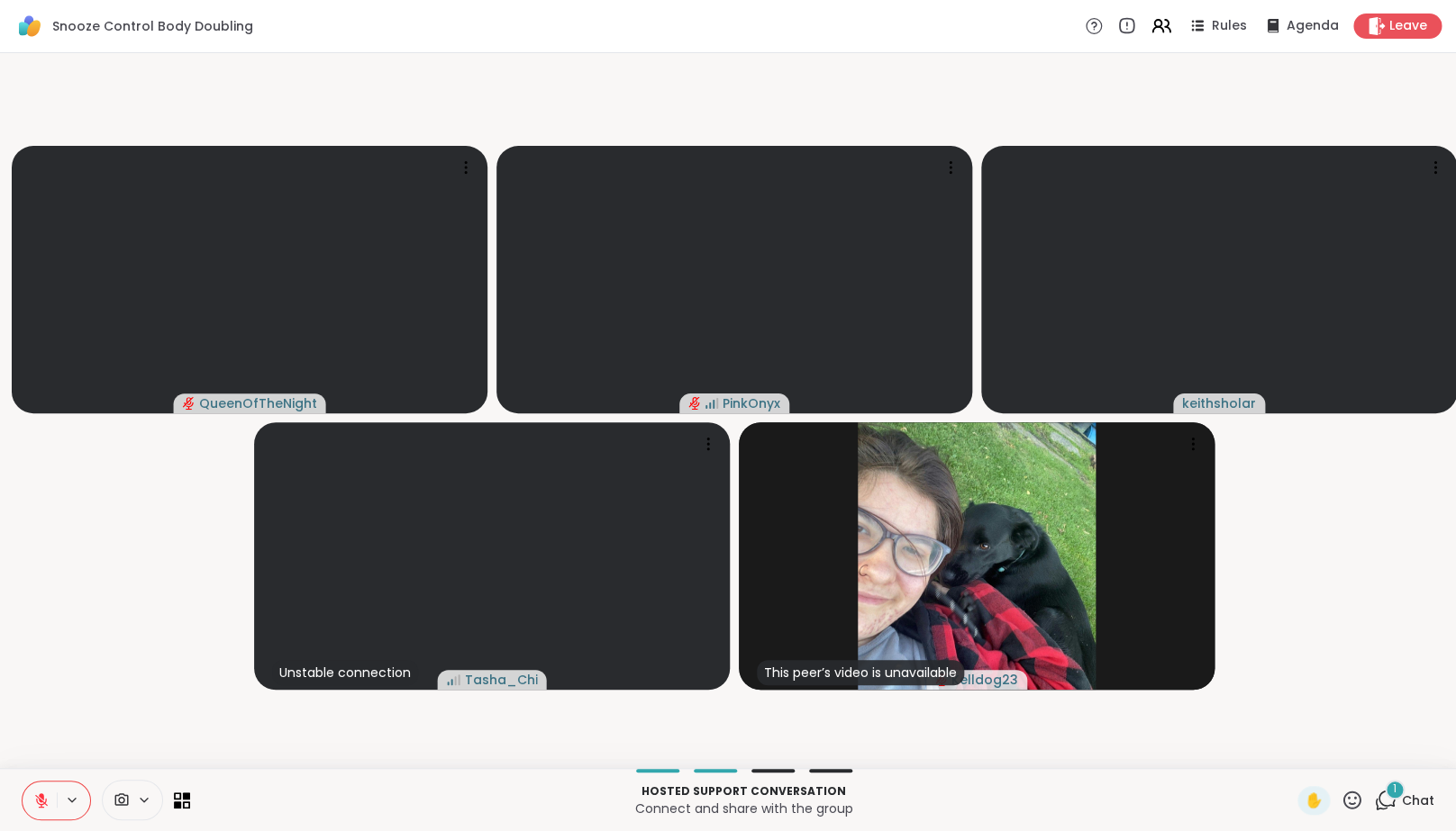
click at [82, 657] on video-player-container "QueenOfTheNight PinkOnyx keithsholar Unstable connection Tasha_Chi This peer’s …" at bounding box center [728, 410] width 1434 height 700
click at [44, 807] on icon at bounding box center [41, 800] width 12 height 12
click at [49, 698] on video-player-container "QueenOfTheNight PinkOnyx keithsholar Unstable connection Tasha_Chi This peer’s …" at bounding box center [728, 410] width 1434 height 700
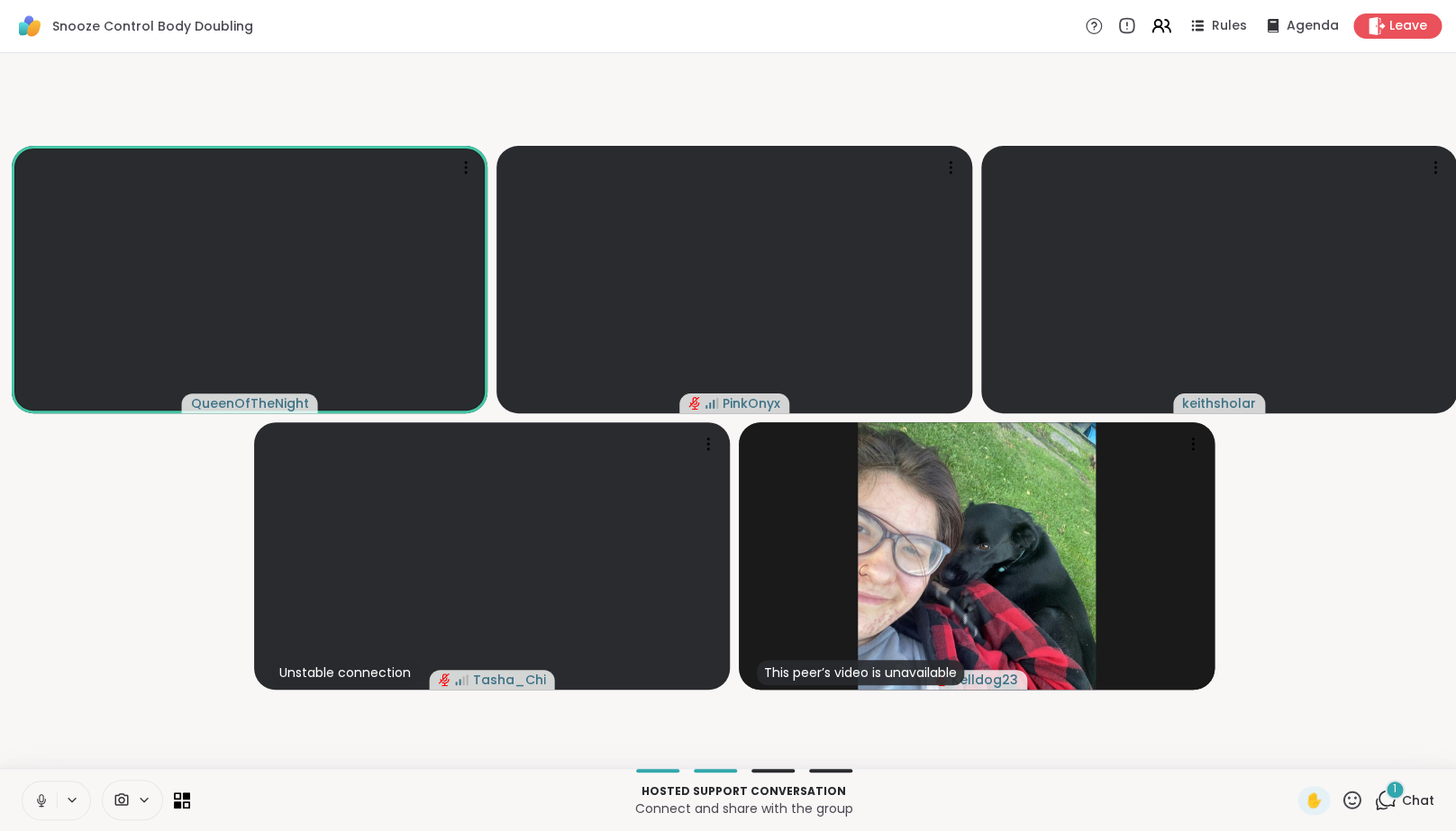
click at [1383, 811] on icon at bounding box center [1385, 801] width 23 height 23
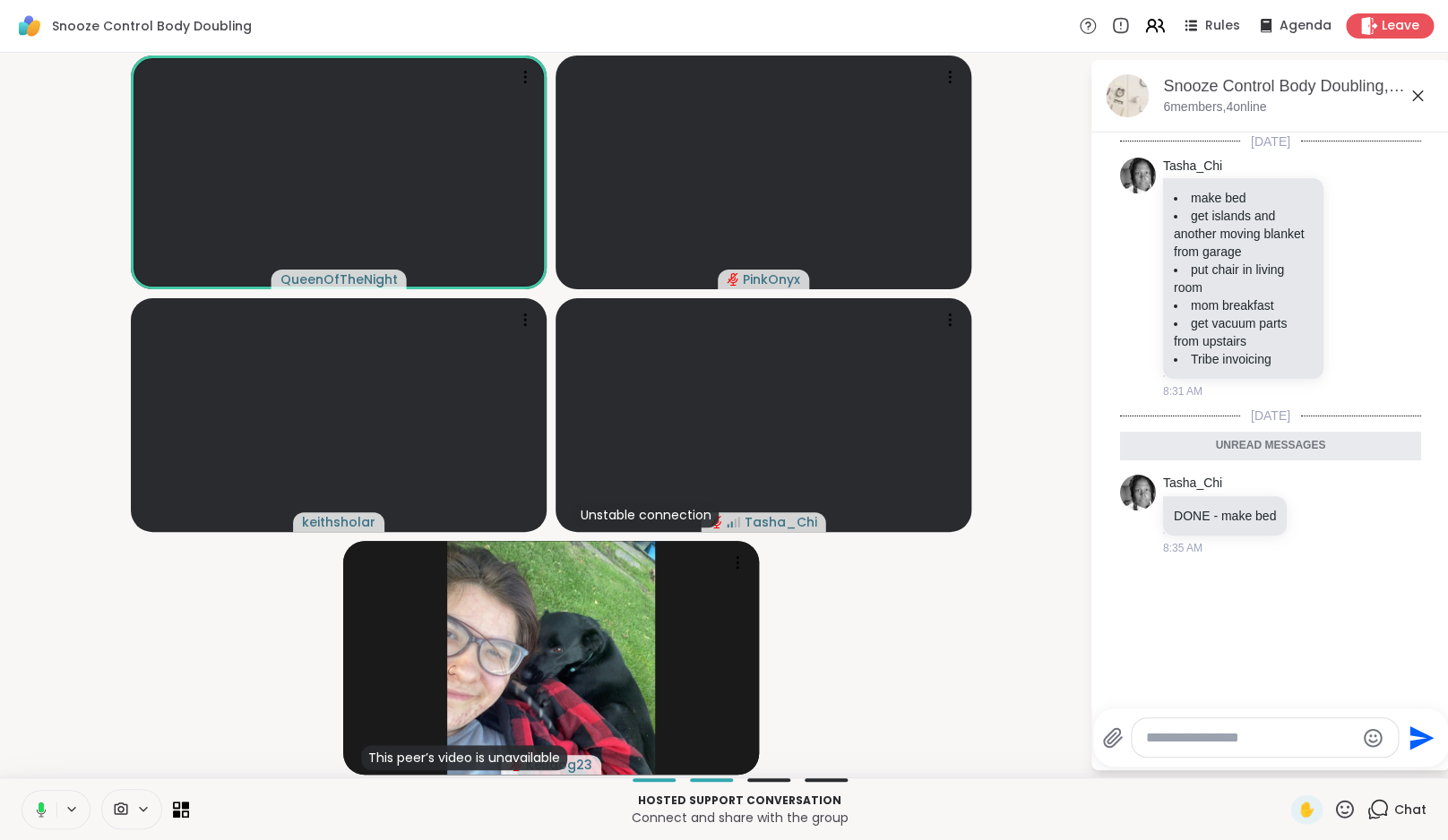
click at [48, 803] on button at bounding box center [38, 810] width 37 height 38
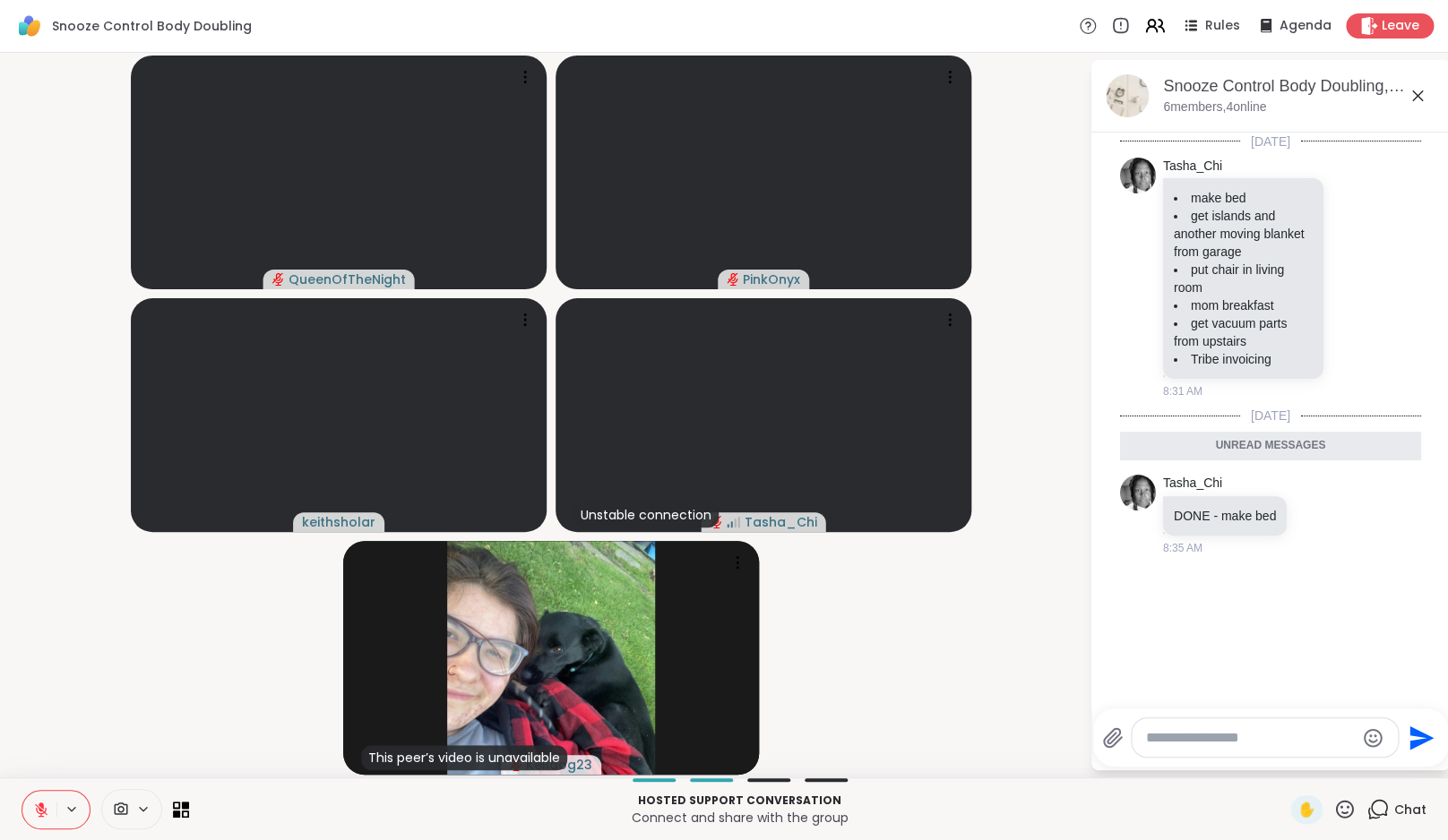
click at [147, 686] on video-player-container "QueenOfTheNight PinkOnyx keithsholar Unstable connection Tasha_Chi This peer’s …" at bounding box center [544, 414] width 1068 height 710
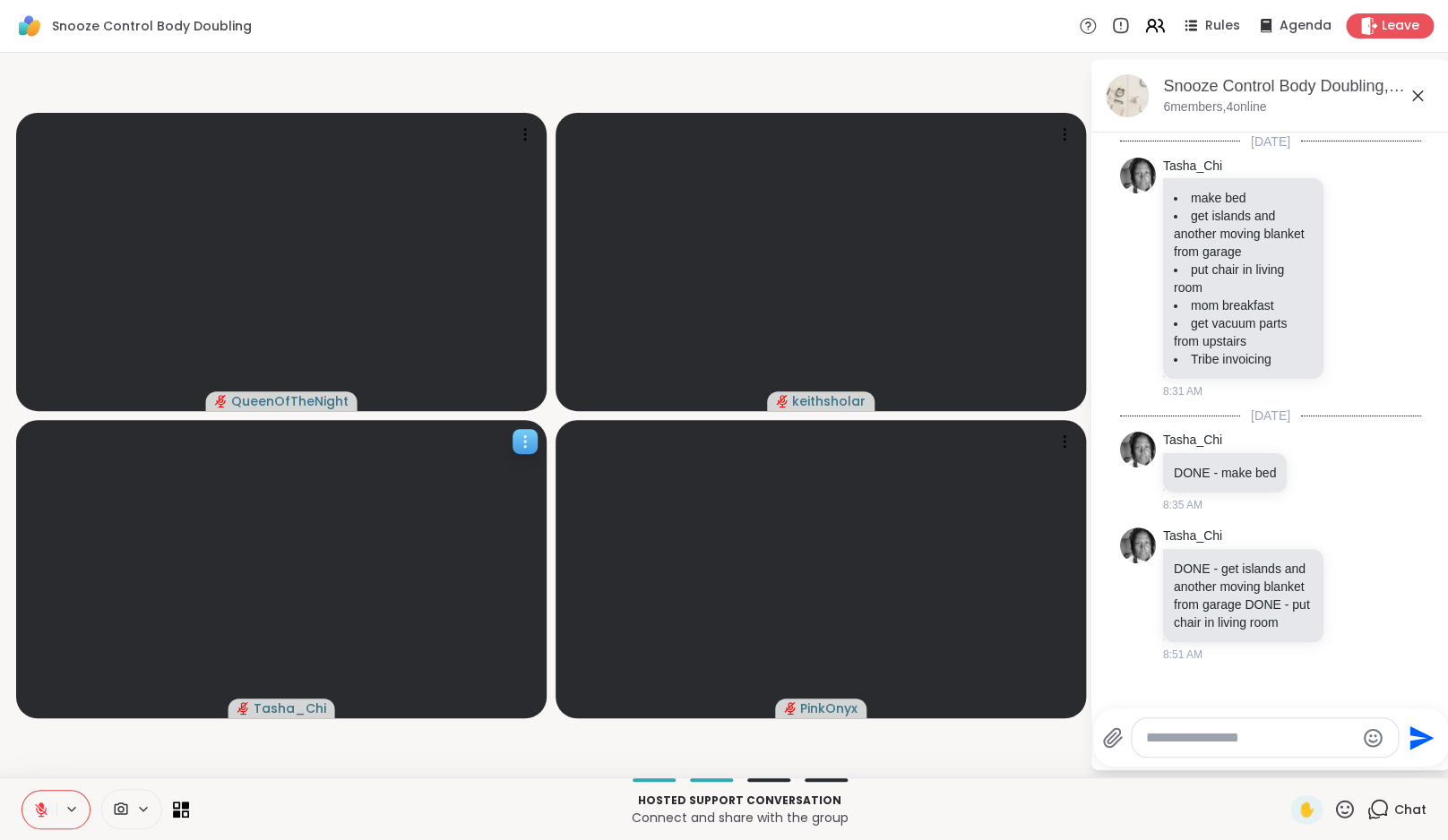
click at [140, 688] on div at bounding box center [281, 569] width 530 height 299
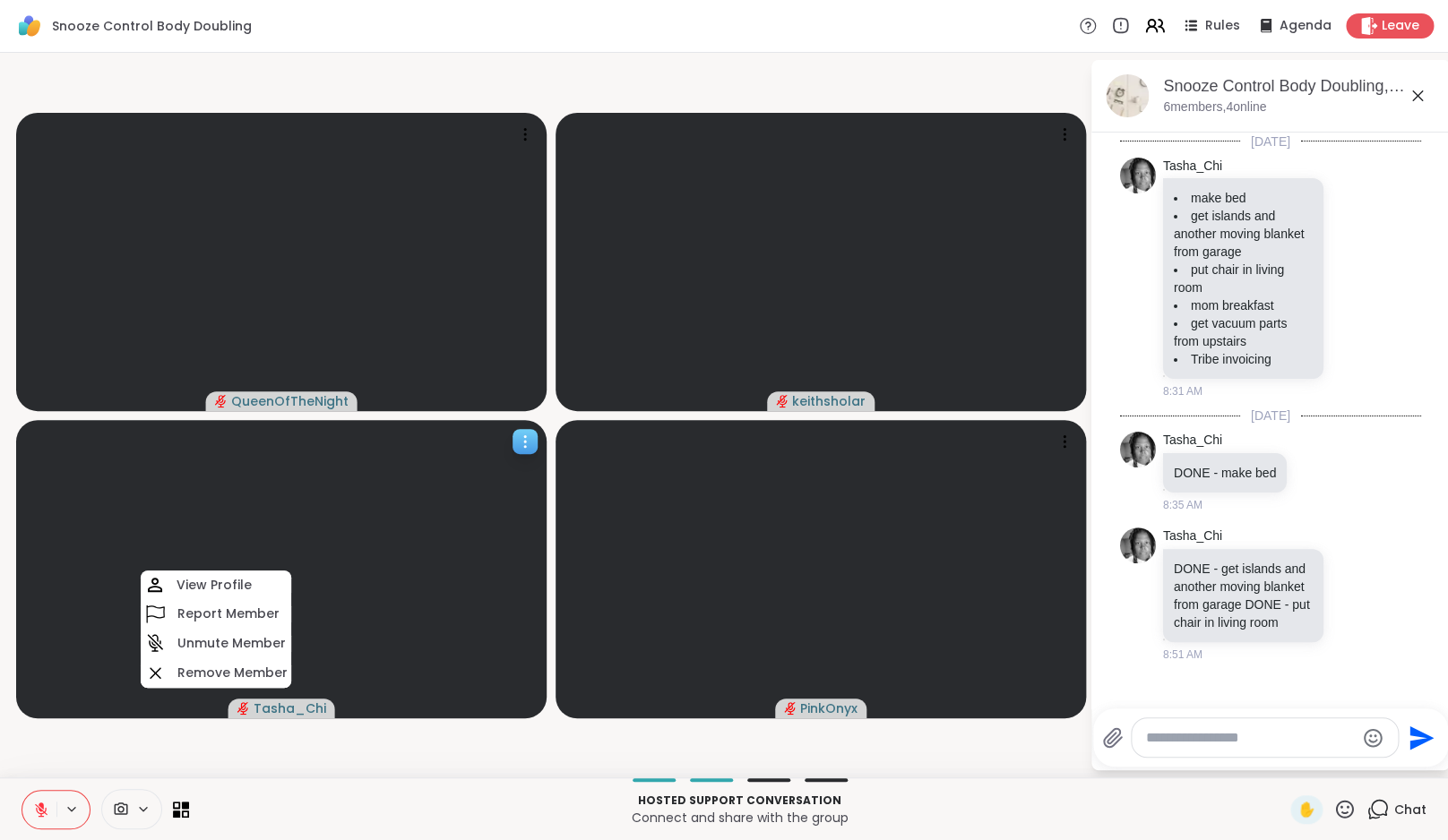
click at [140, 688] on div at bounding box center [281, 569] width 530 height 299
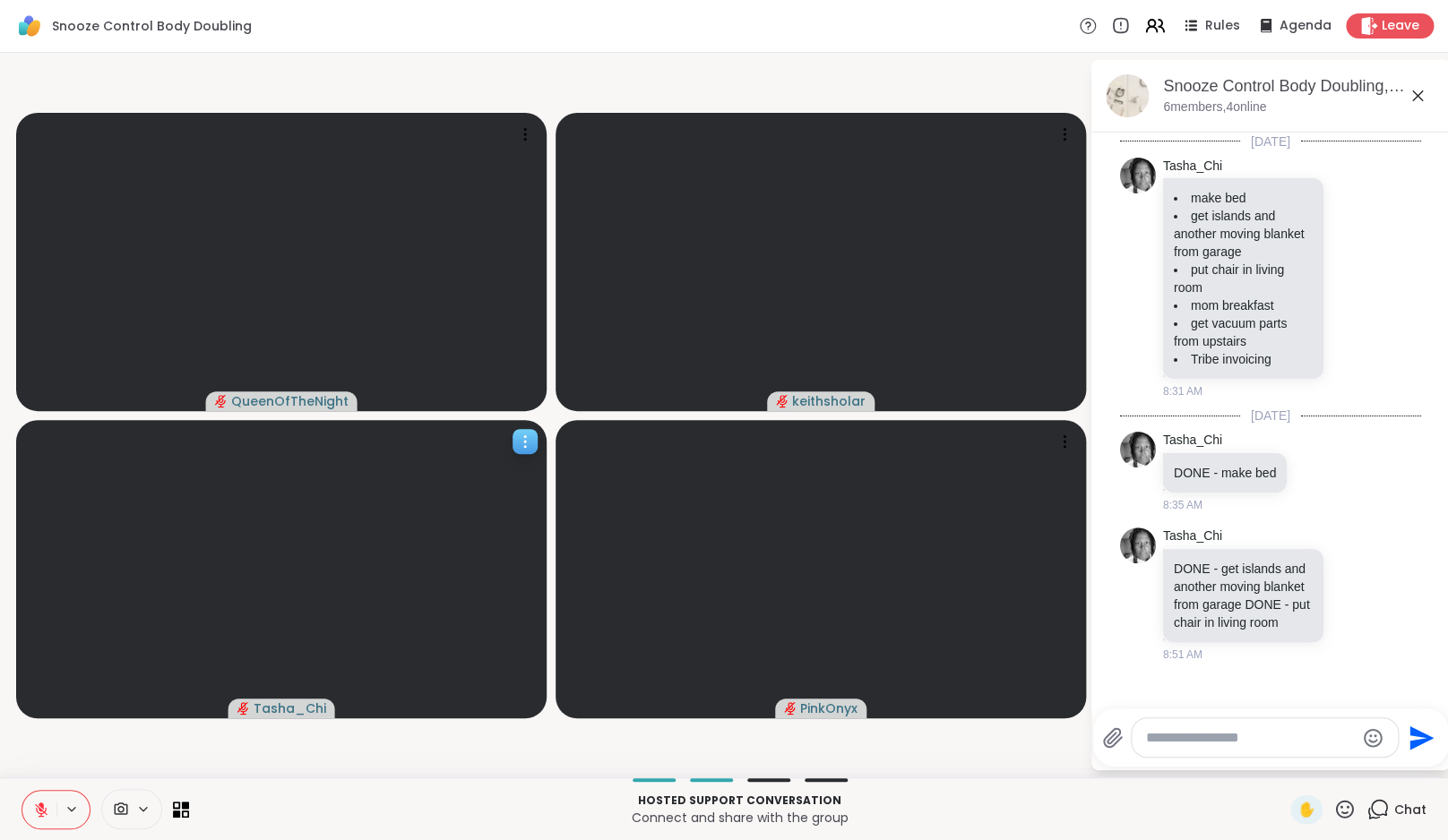
click at [139, 686] on div at bounding box center [281, 569] width 530 height 299
click at [335, 740] on video-player-container "QueenOfTheNight keithsholar Tasha_Chi PinkOnyx" at bounding box center [544, 414] width 1068 height 710
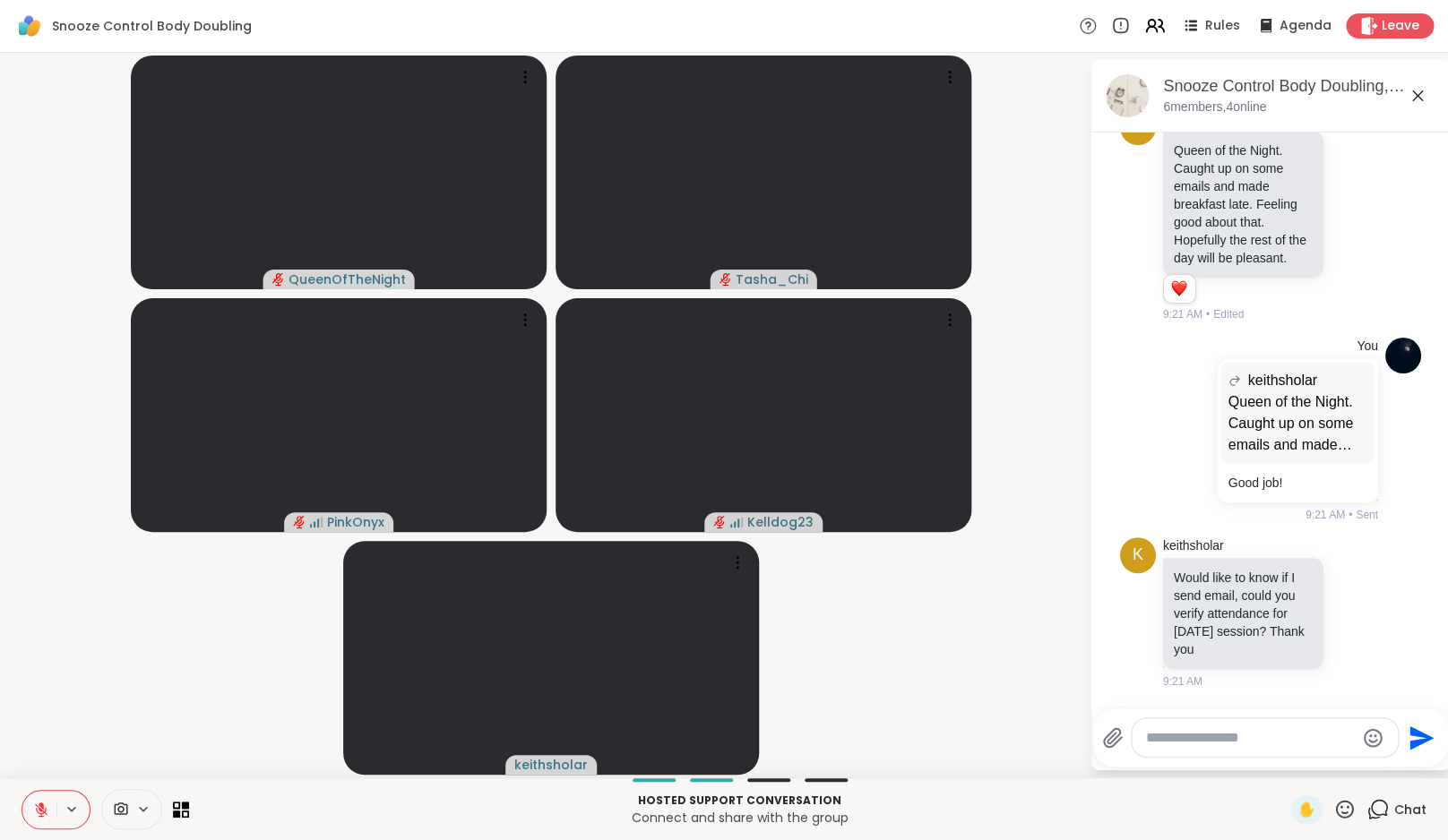
scroll to position [1243, 0]
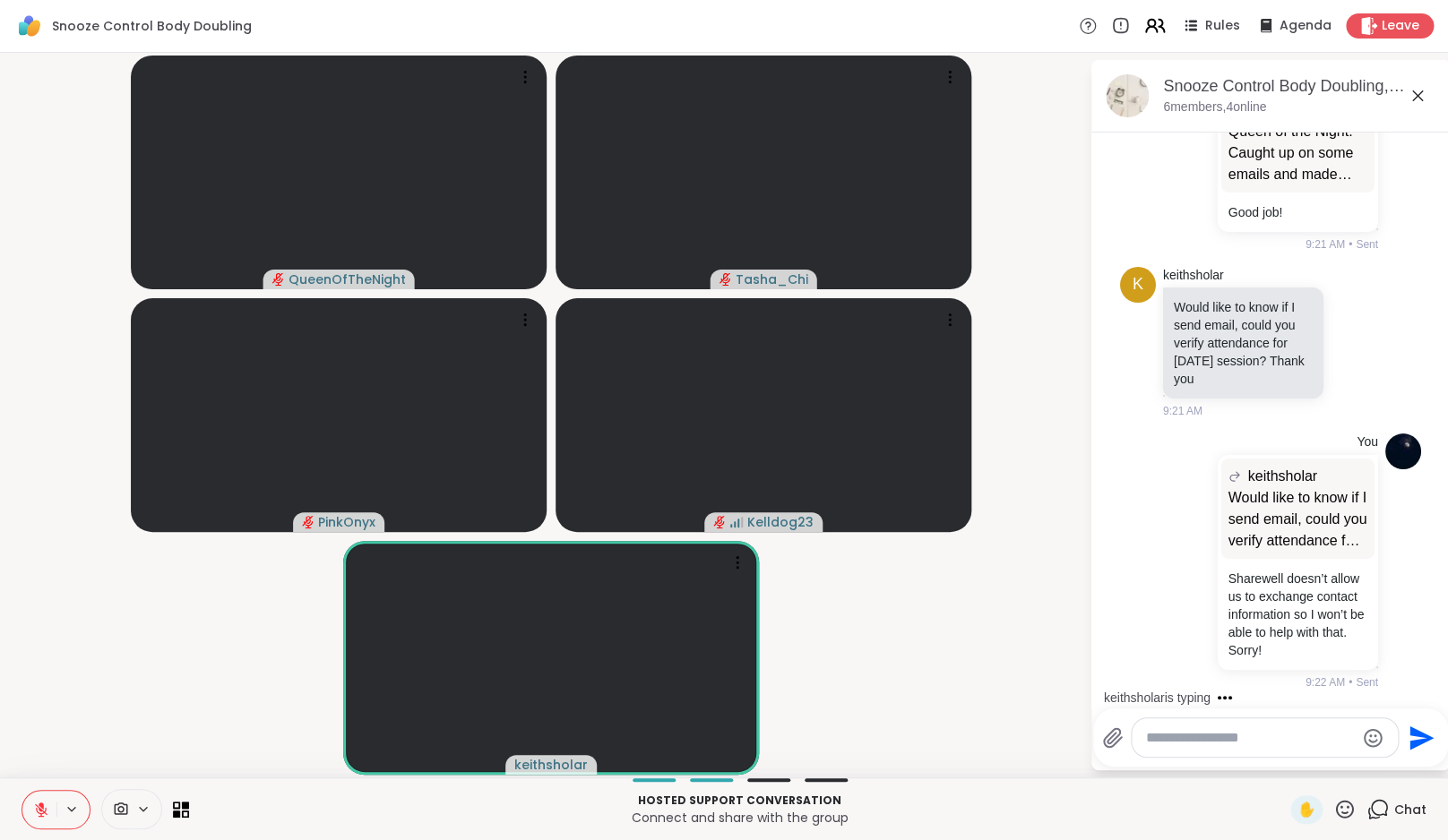
click at [1150, 17] on icon at bounding box center [1155, 26] width 23 height 23
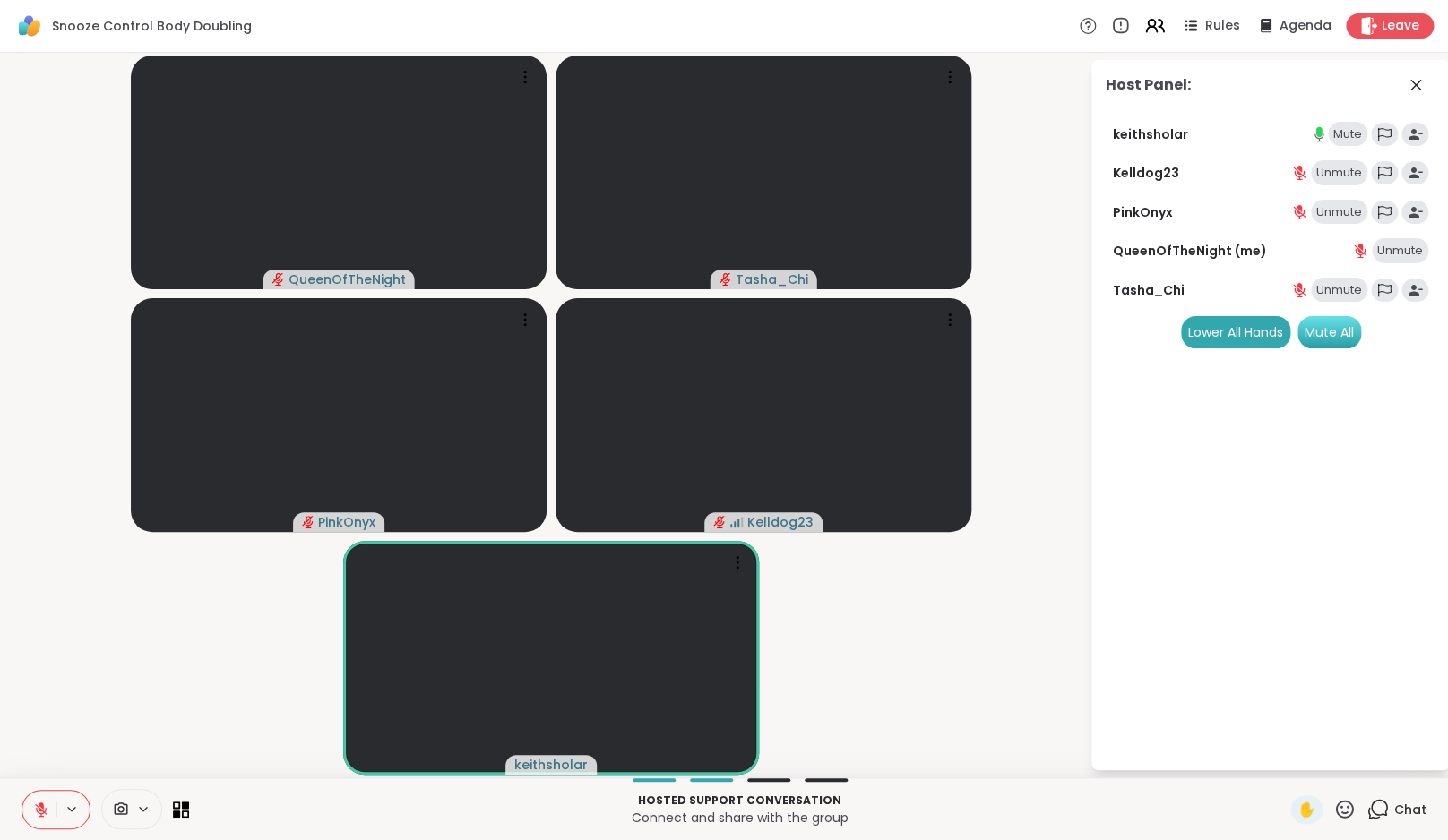
click at [1361, 327] on div "Mute All" at bounding box center [1329, 333] width 64 height 32
